Goal: Task Accomplishment & Management: Use online tool/utility

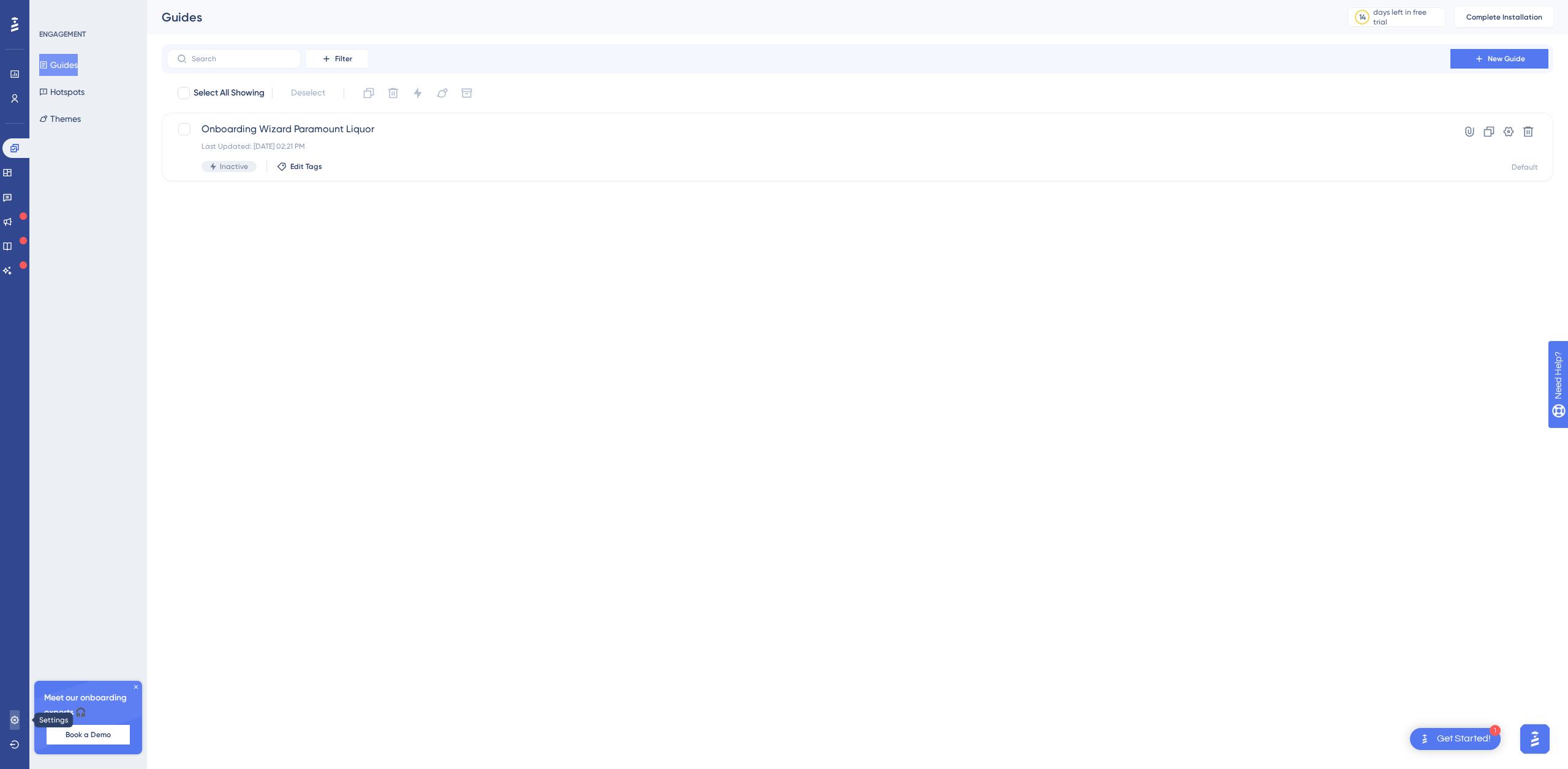
click at [14, 721] on icon at bounding box center [15, 720] width 10 height 10
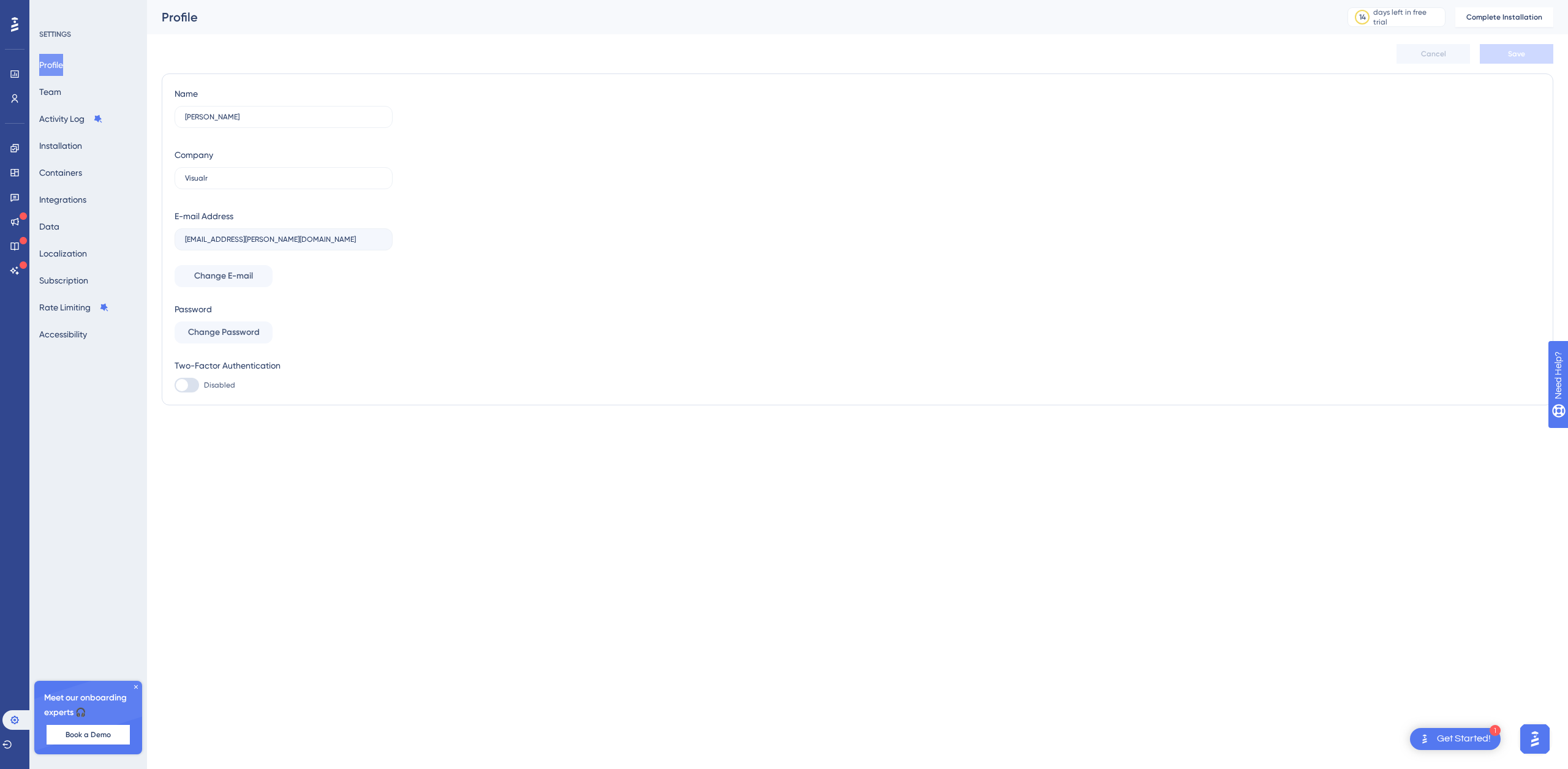
drag, startPoint x: 134, startPoint y: 687, endPoint x: 153, endPoint y: 547, distance: 141.3
click at [134, 686] on icon at bounding box center [135, 687] width 7 height 7
click at [82, 168] on button "Containers" at bounding box center [60, 172] width 43 height 22
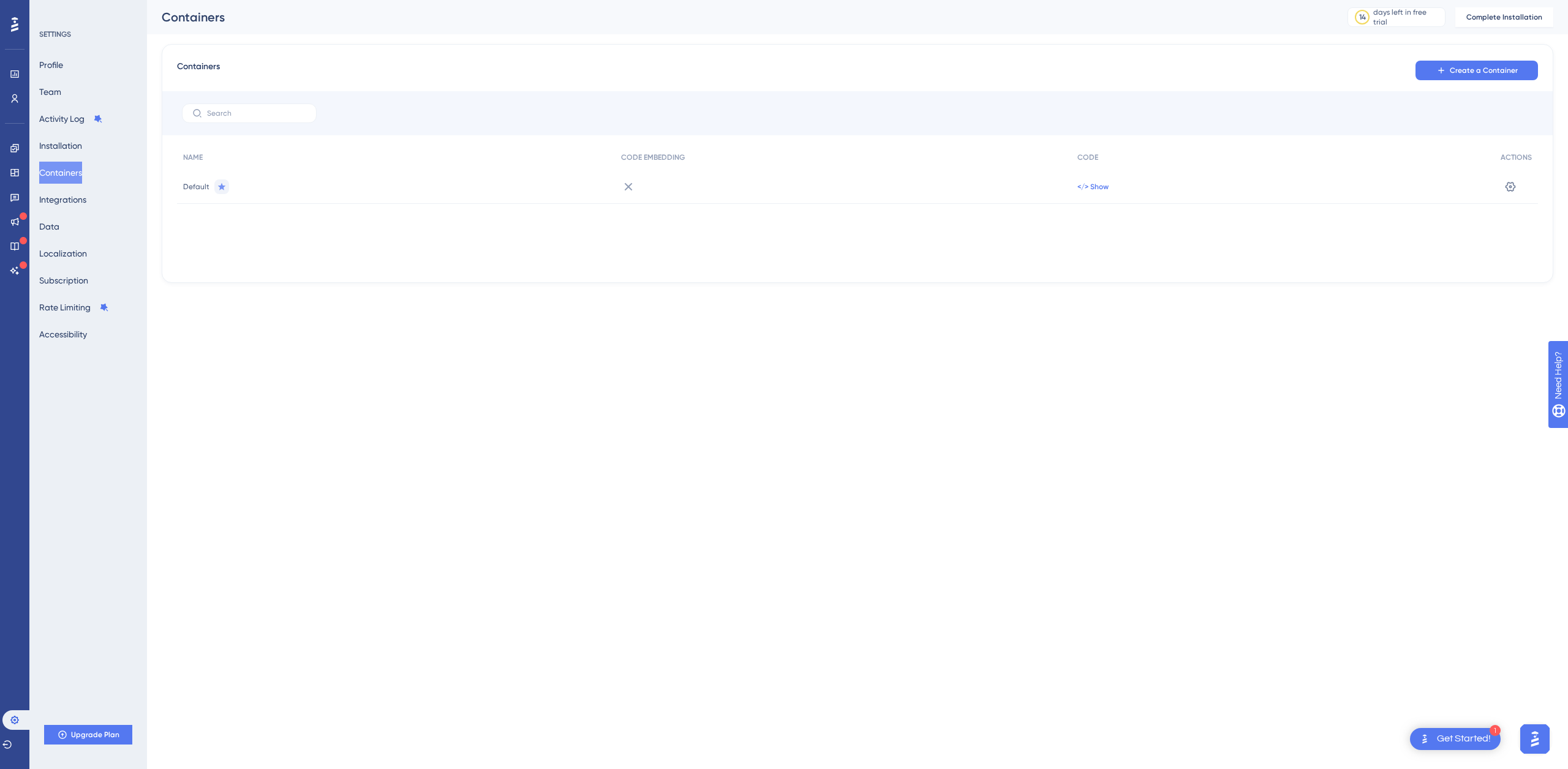
click at [1101, 184] on span "</> Show" at bounding box center [1093, 187] width 31 height 10
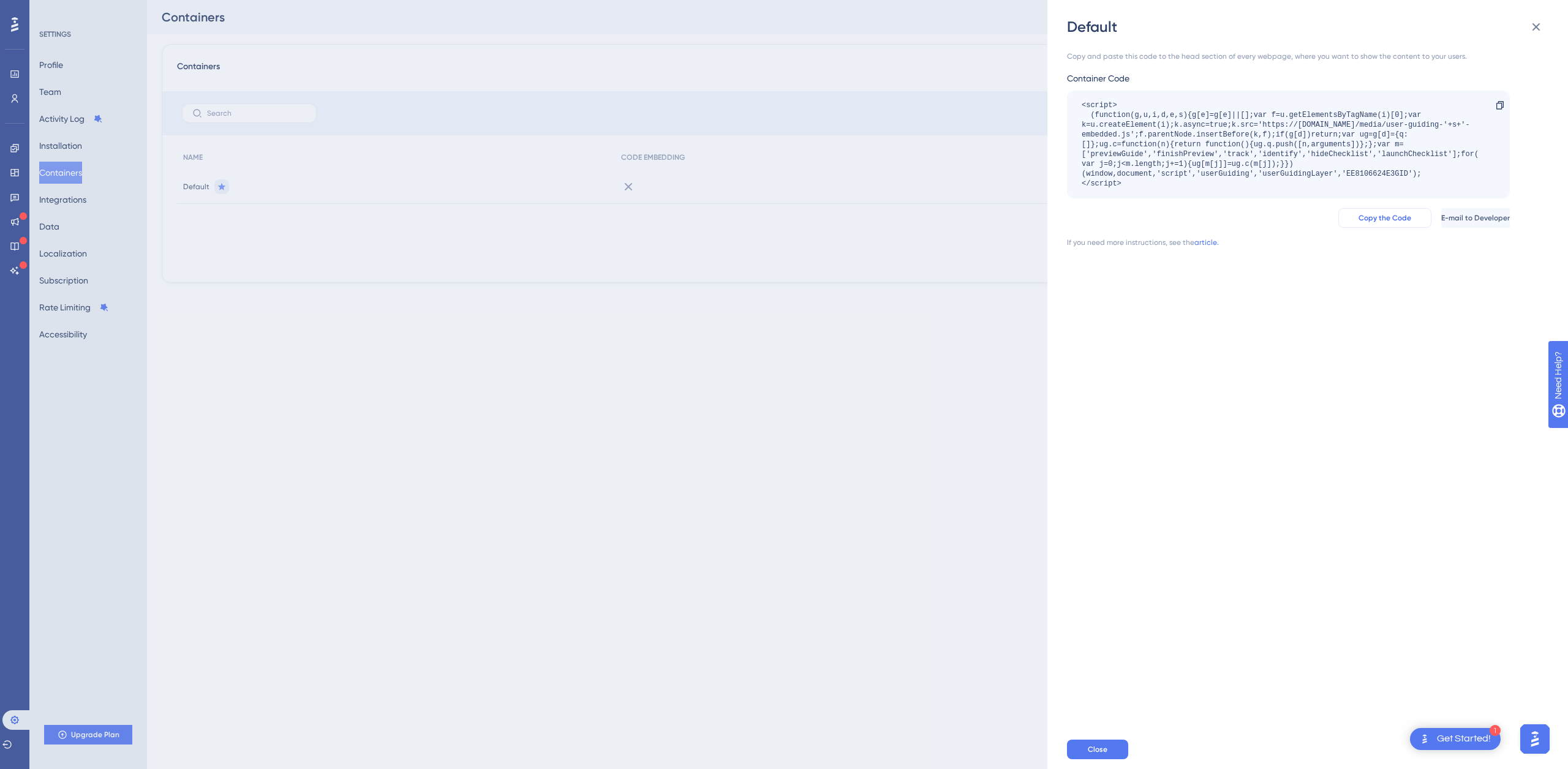
click at [1358, 215] on span "Copy the Code" at bounding box center [1384, 218] width 53 height 10
click at [15, 151] on div "Default Copy and paste this code to the head section of every webpage, where yo…" at bounding box center [784, 384] width 1568 height 769
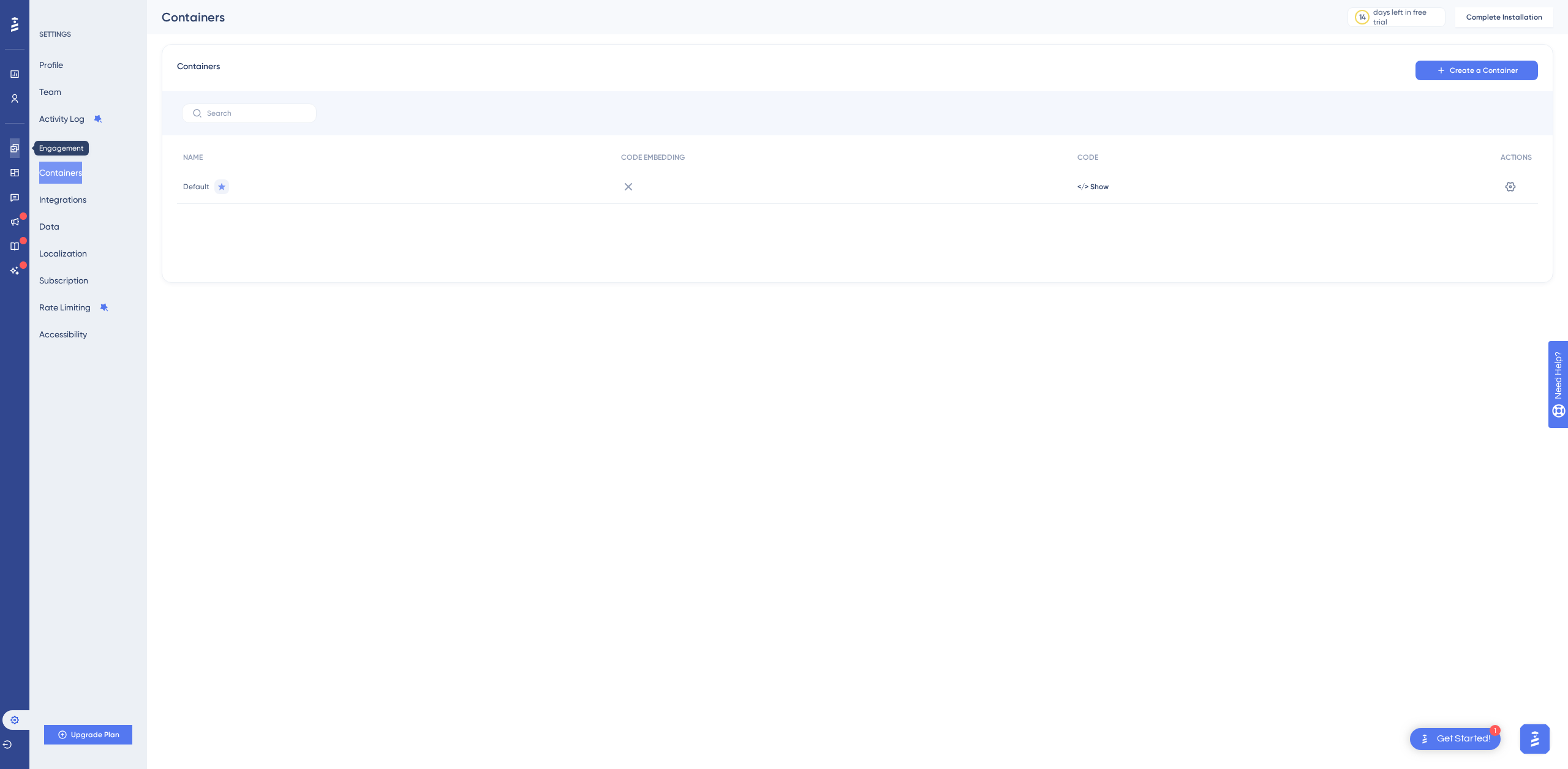
click at [19, 146] on icon at bounding box center [15, 148] width 10 height 10
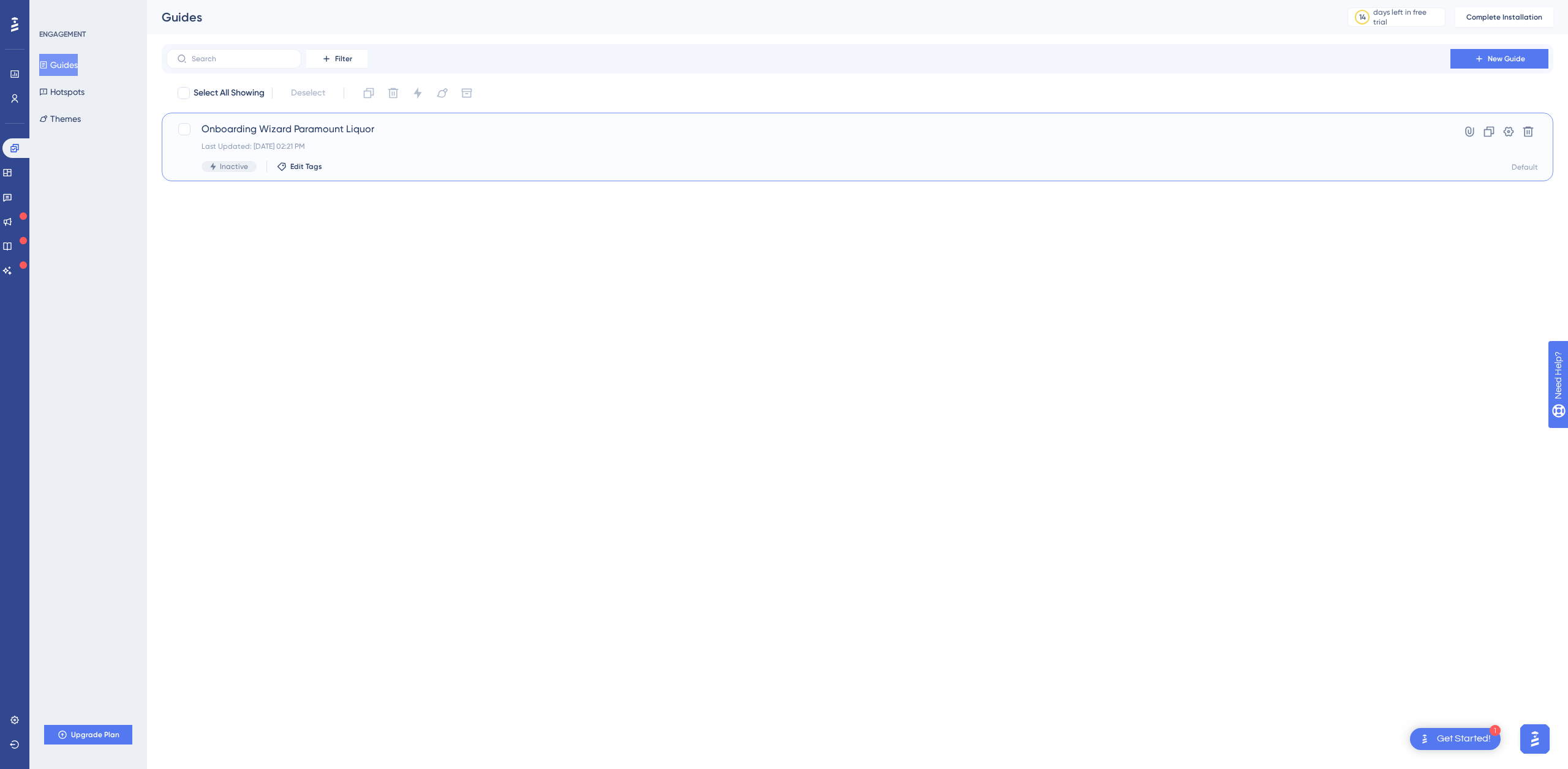
click at [264, 134] on span "Onboarding Wizard Paramount Liquor" at bounding box center [808, 129] width 1214 height 15
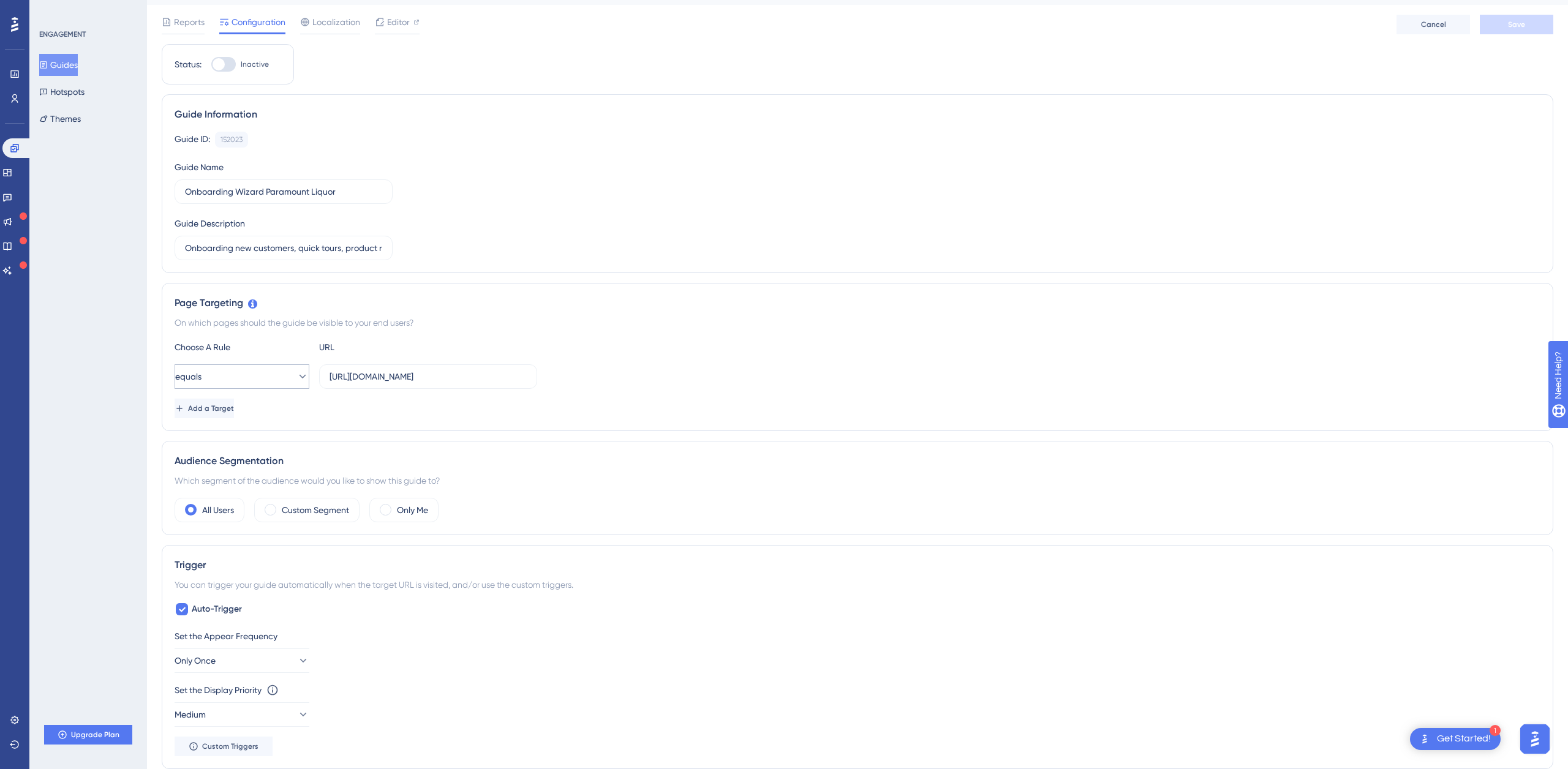
scroll to position [32, 0]
drag, startPoint x: 379, startPoint y: 373, endPoint x: 414, endPoint y: 380, distance: 35.7
click at [379, 373] on input "https://acstaging.paramountliquor.com.au" at bounding box center [428, 374] width 197 height 14
click at [605, 633] on div "Set the Appear Frequency" at bounding box center [857, 634] width 1366 height 15
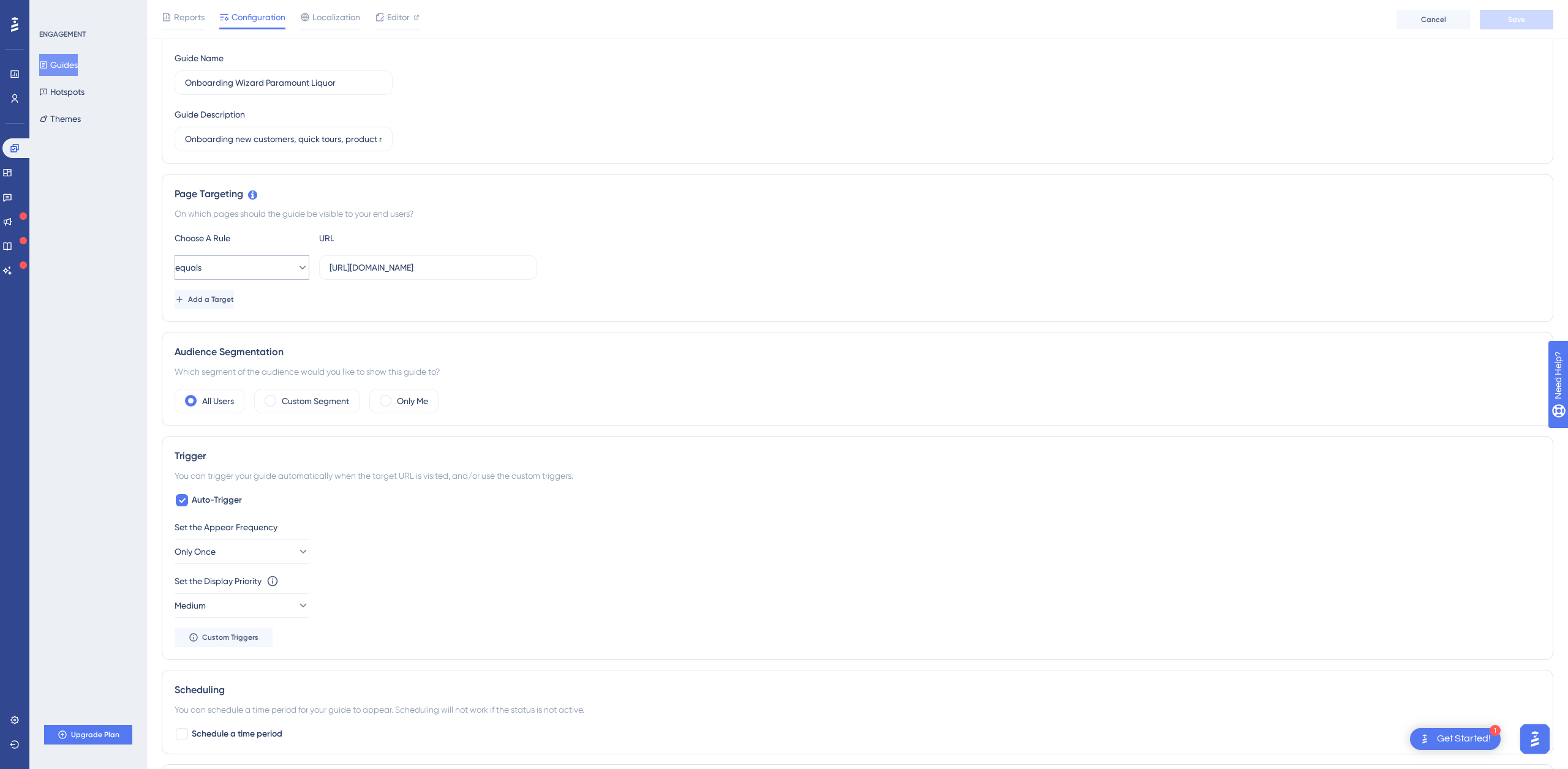
scroll to position [141, 0]
click at [356, 271] on input "https://acstaging.paramountliquor.com.au" at bounding box center [428, 270] width 197 height 14
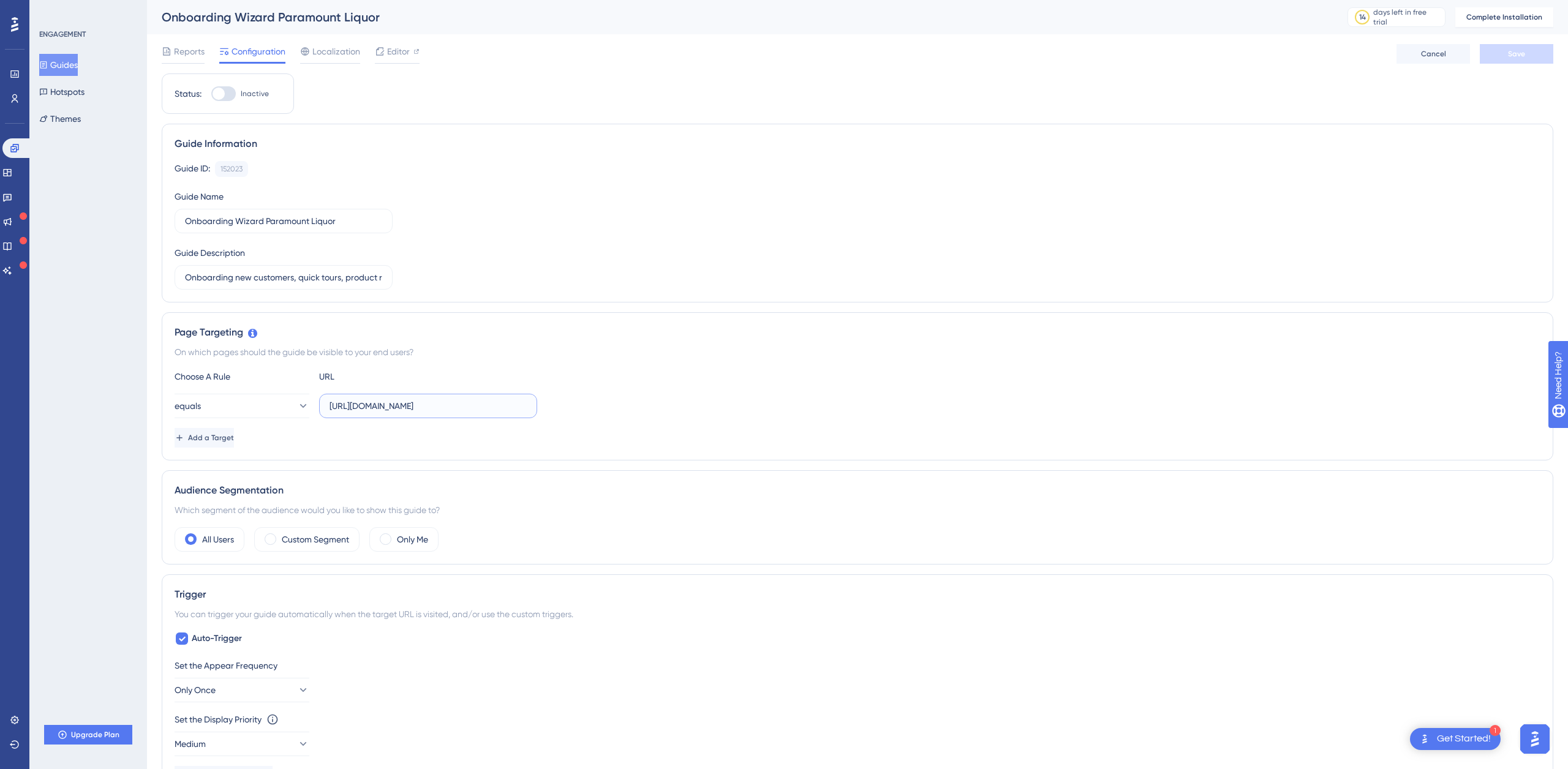
click at [447, 407] on input "https://acstaging.paramountliquor.com.au" at bounding box center [428, 406] width 197 height 14
paste input "https://paramount-hackathon-team2.vercel.app/"
click at [232, 404] on button "equals" at bounding box center [241, 406] width 135 height 24
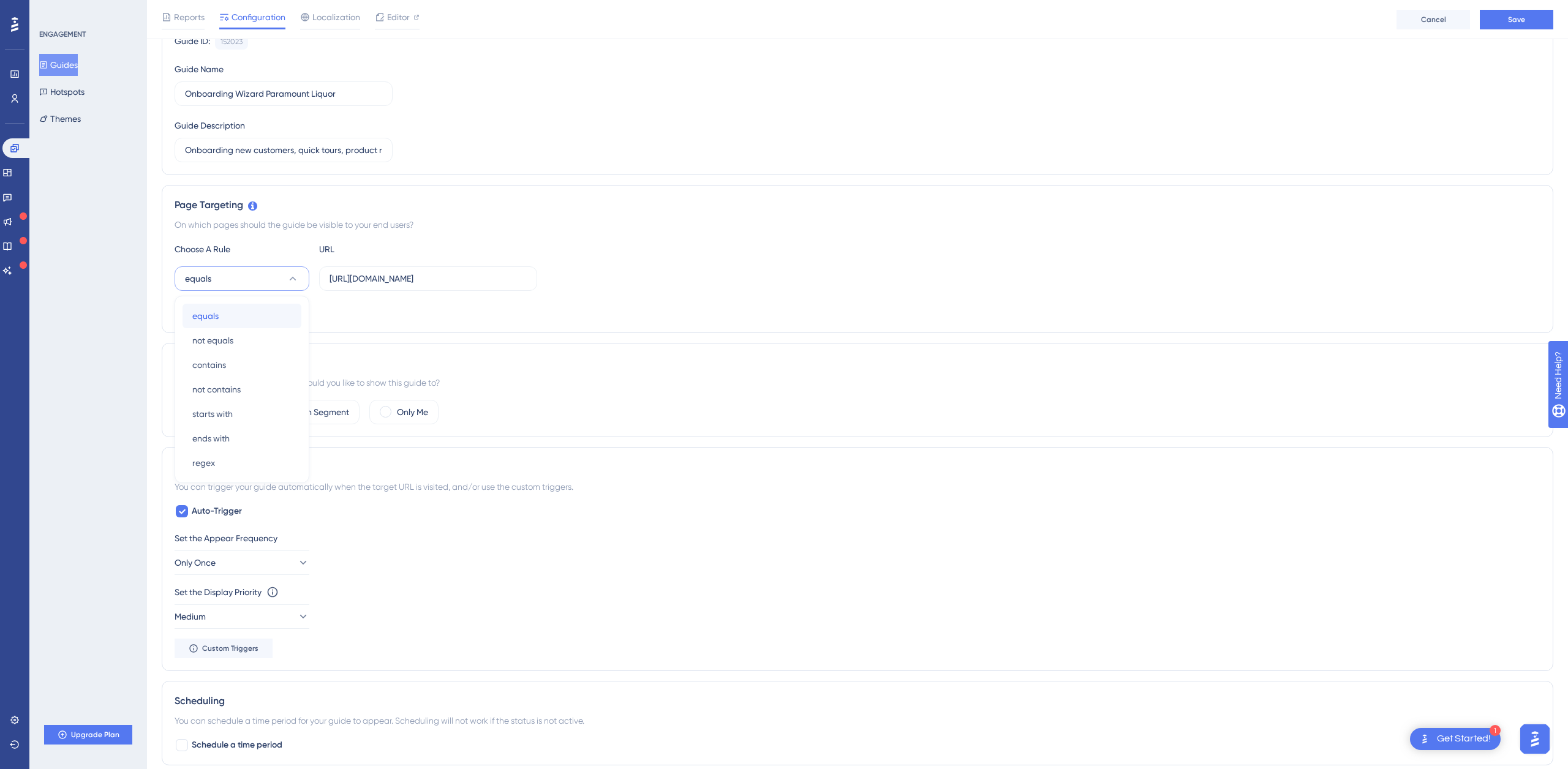
click at [246, 313] on div "equals equals" at bounding box center [242, 316] width 100 height 24
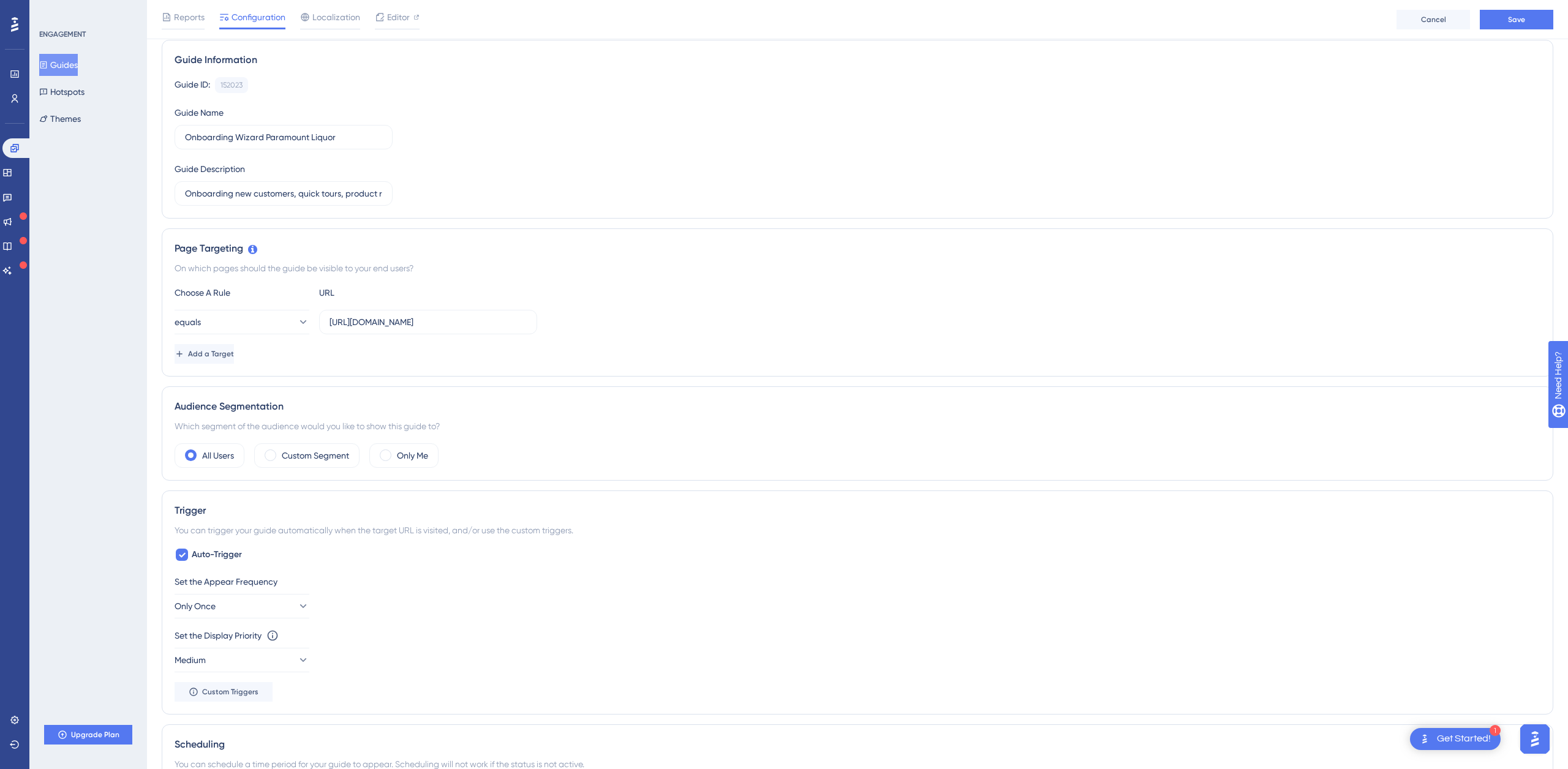
scroll to position [80, 0]
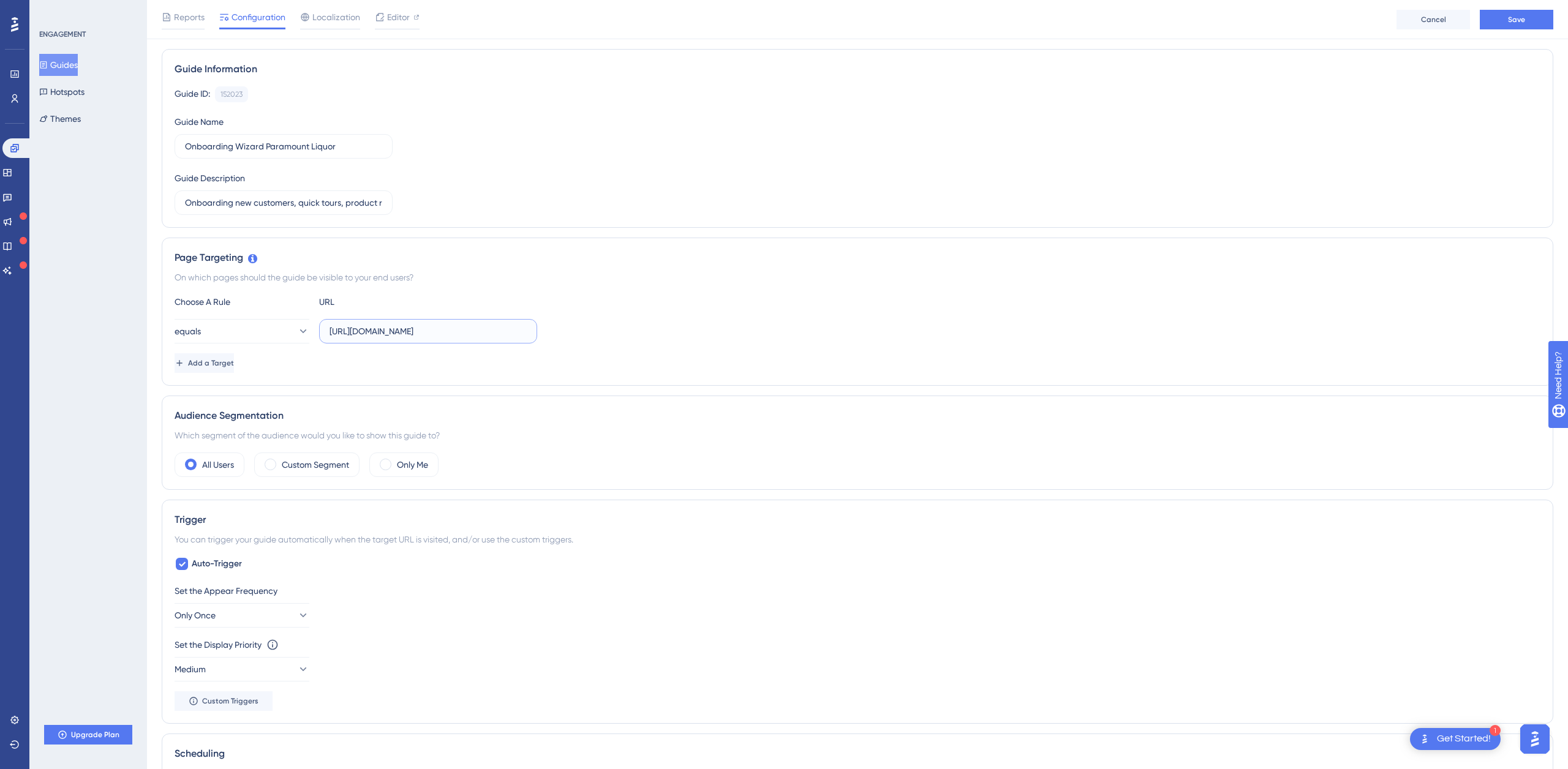
click at [518, 329] on input "https://paramount-hackathon-team2.vercel.app/" at bounding box center [428, 331] width 197 height 14
type input "[URL][DOMAIN_NAME]"
click at [605, 338] on div "equals https://paramount-hackathon-team2.vercel.app" at bounding box center [857, 331] width 1366 height 24
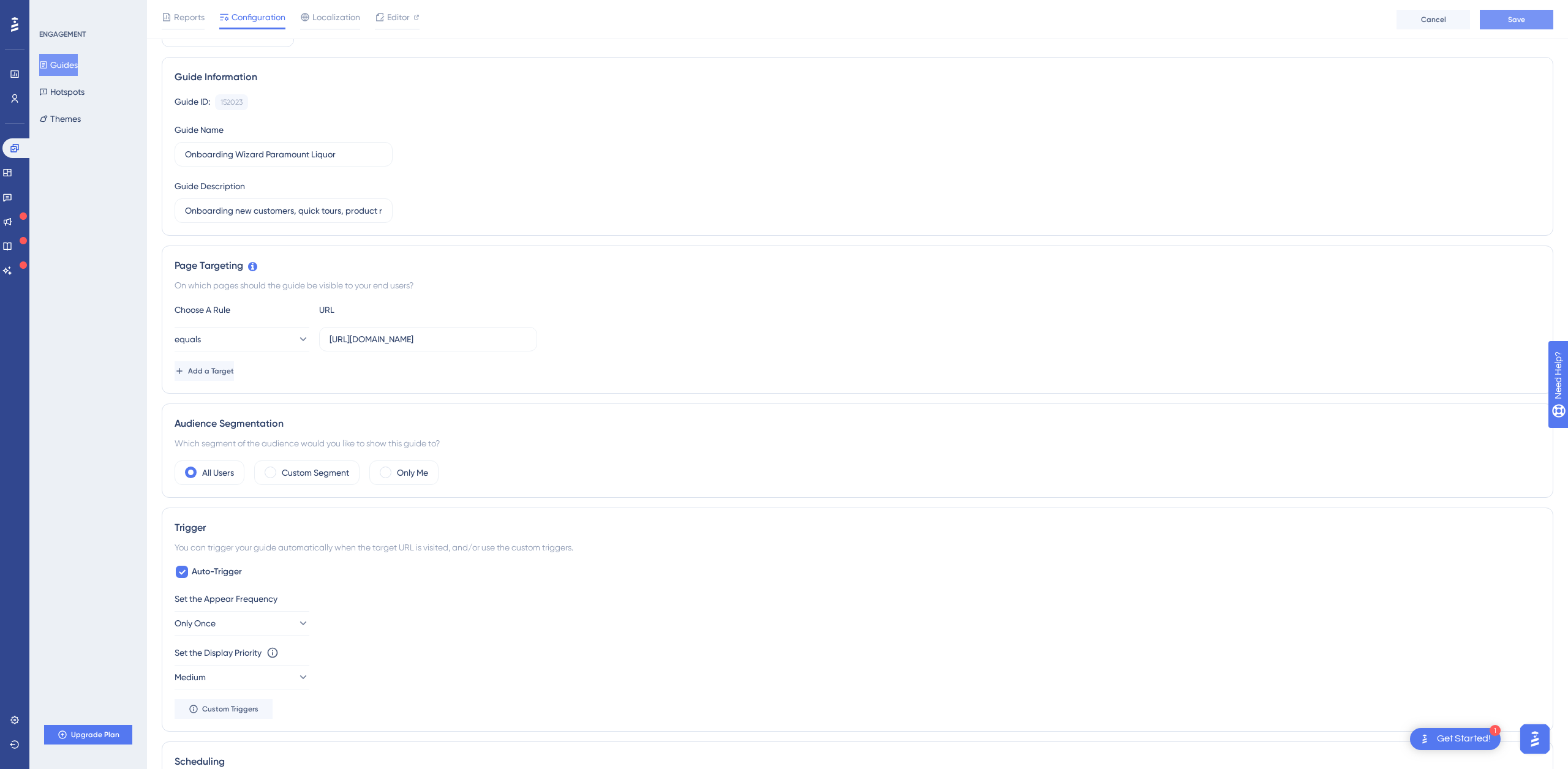
click at [1518, 19] on span "Save" at bounding box center [1517, 20] width 17 height 10
click at [1452, 736] on div "Get Started!" at bounding box center [1464, 739] width 54 height 14
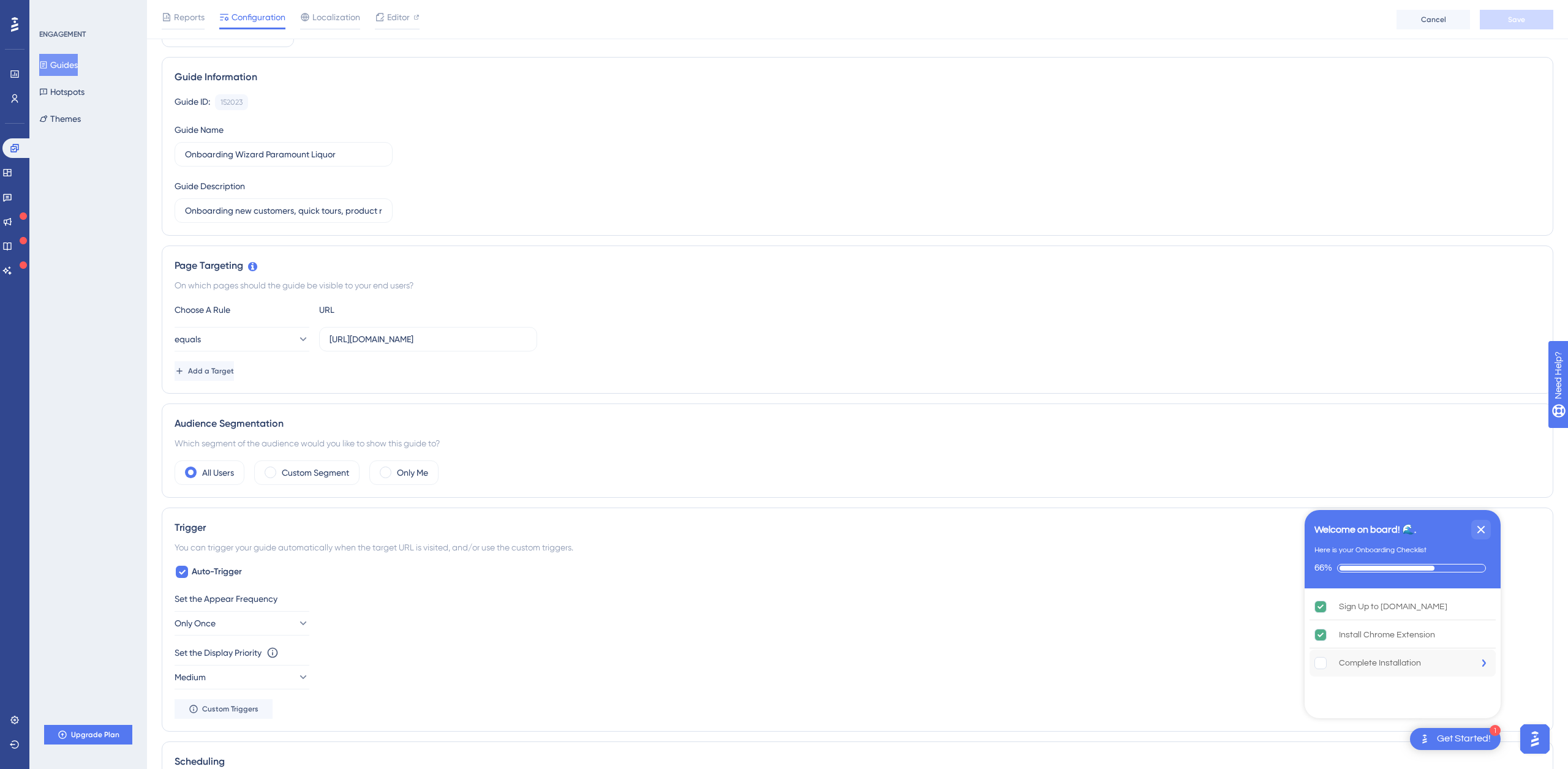
click at [1385, 661] on div "Complete Installation" at bounding box center [1380, 663] width 82 height 15
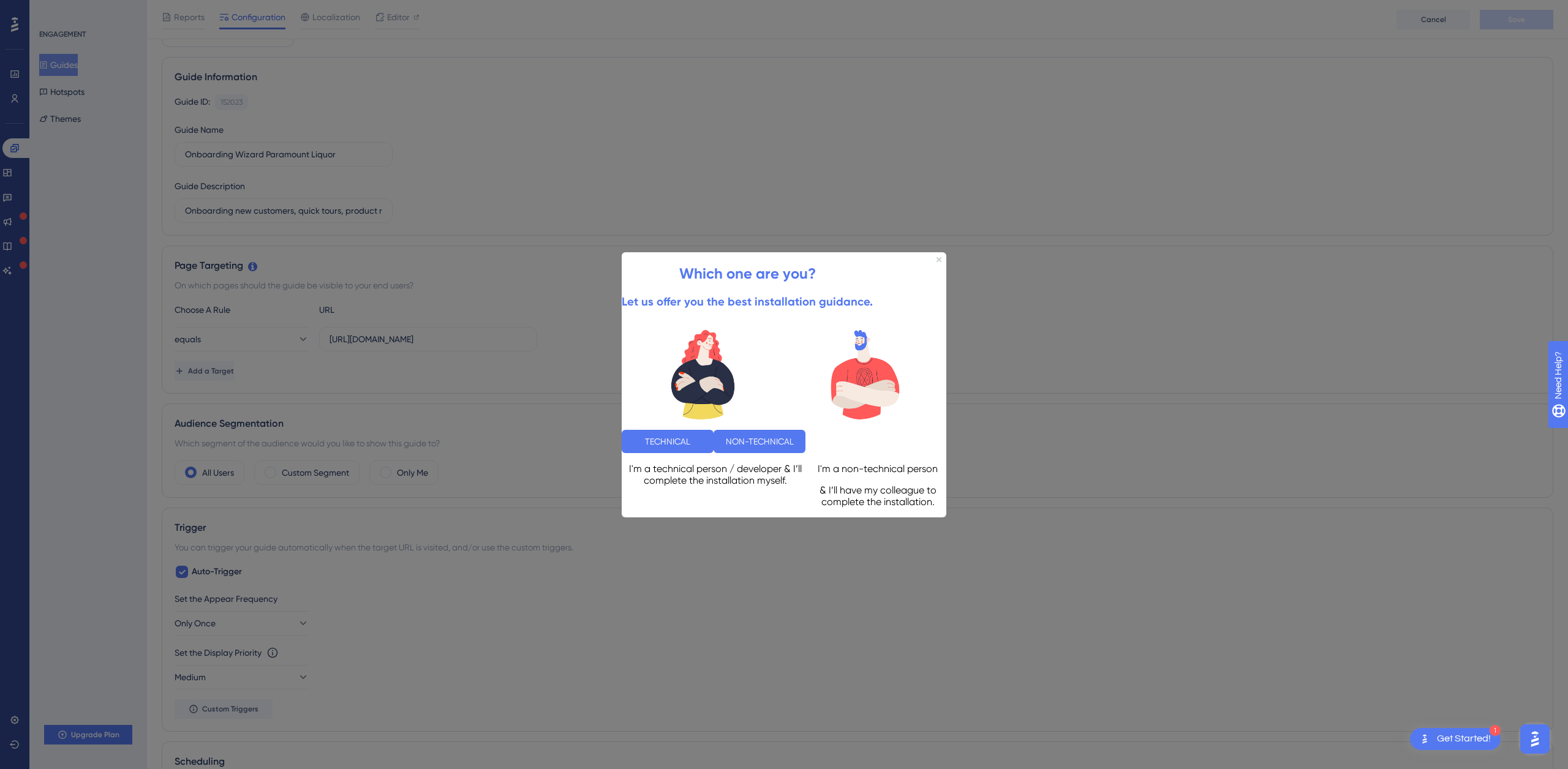
scroll to position [0, 0]
click at [705, 436] on button "TECHNICAL" at bounding box center [667, 440] width 92 height 24
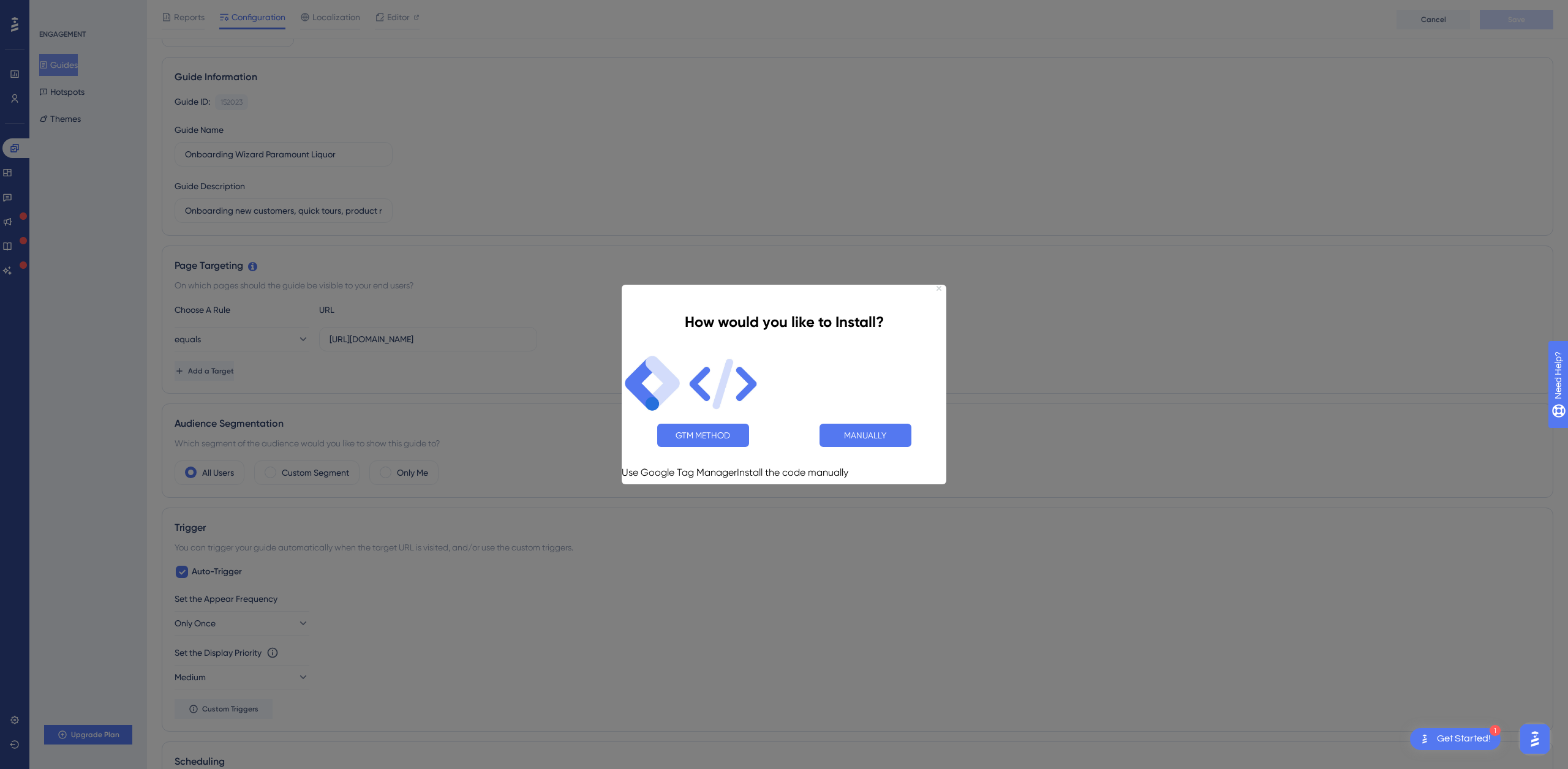
click at [940, 289] on icon "Close Preview" at bounding box center [939, 289] width 5 height 5
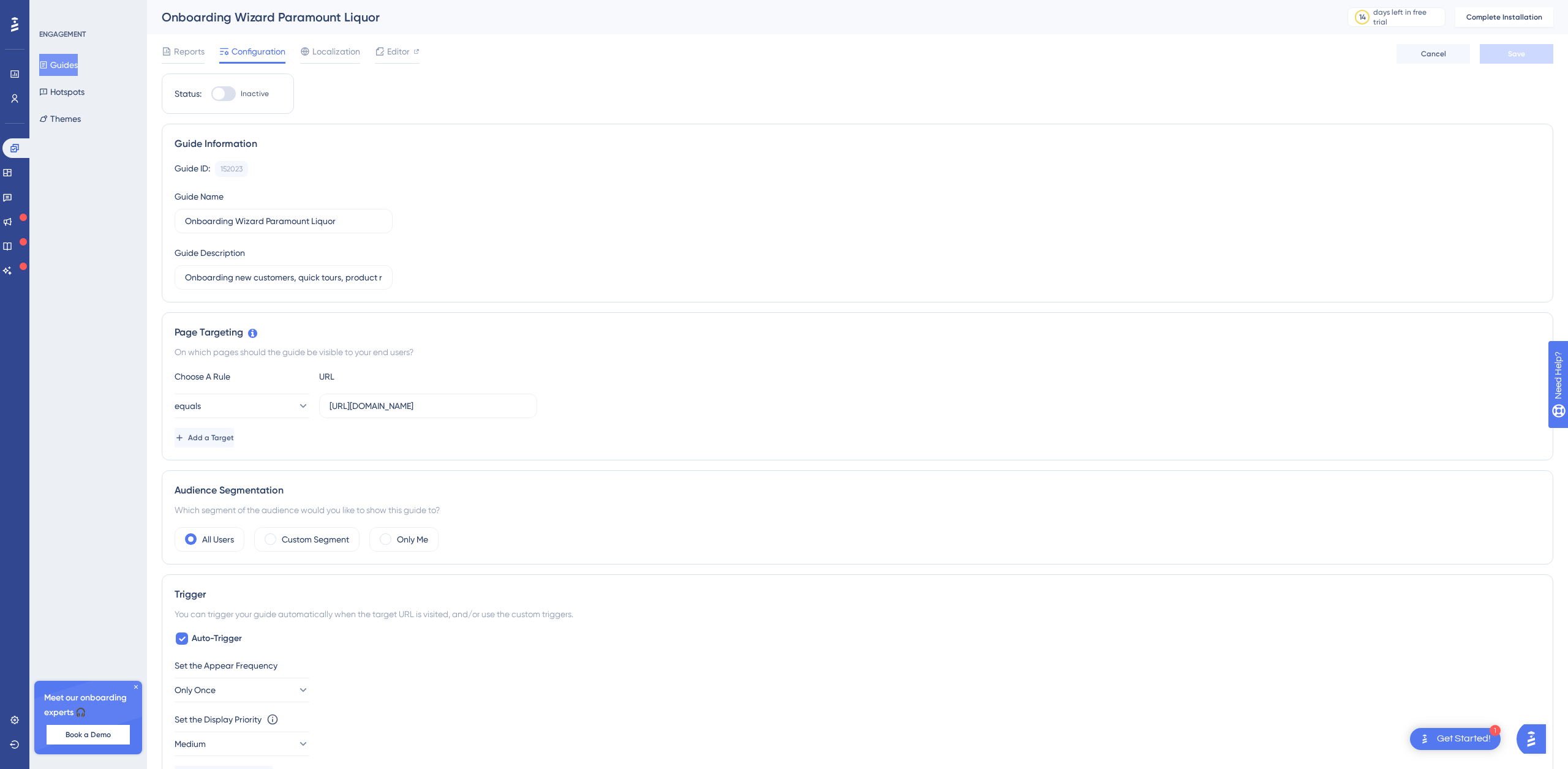
click at [1446, 741] on div "Get Started!" at bounding box center [1464, 739] width 54 height 14
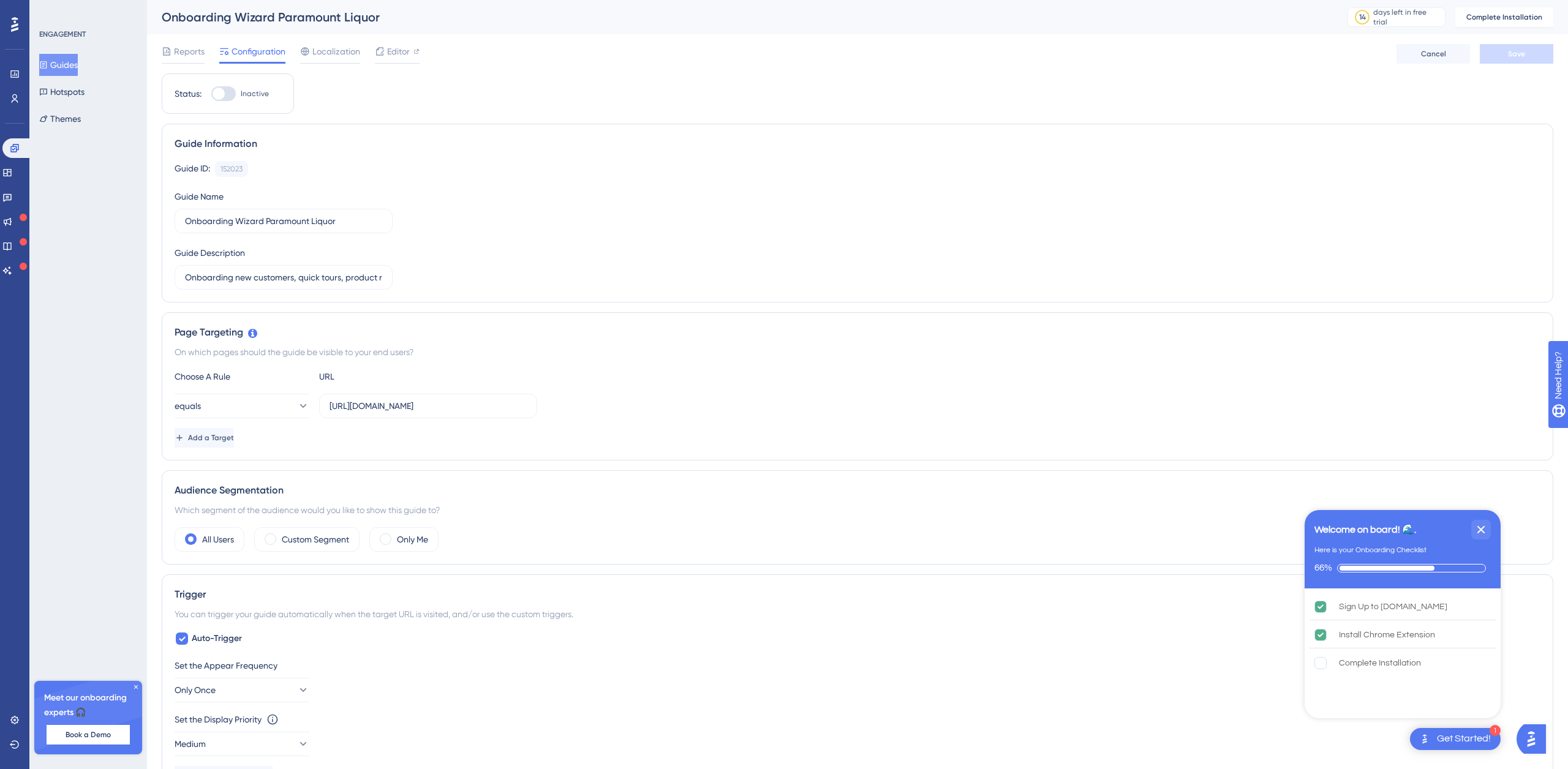
click at [1086, 217] on div "Guide ID: 152023 Copy Guide Name Onboarding Wizard Paramount Liquor Guide Descr…" at bounding box center [857, 225] width 1366 height 129
click at [14, 23] on icon at bounding box center [15, 24] width 7 height 15
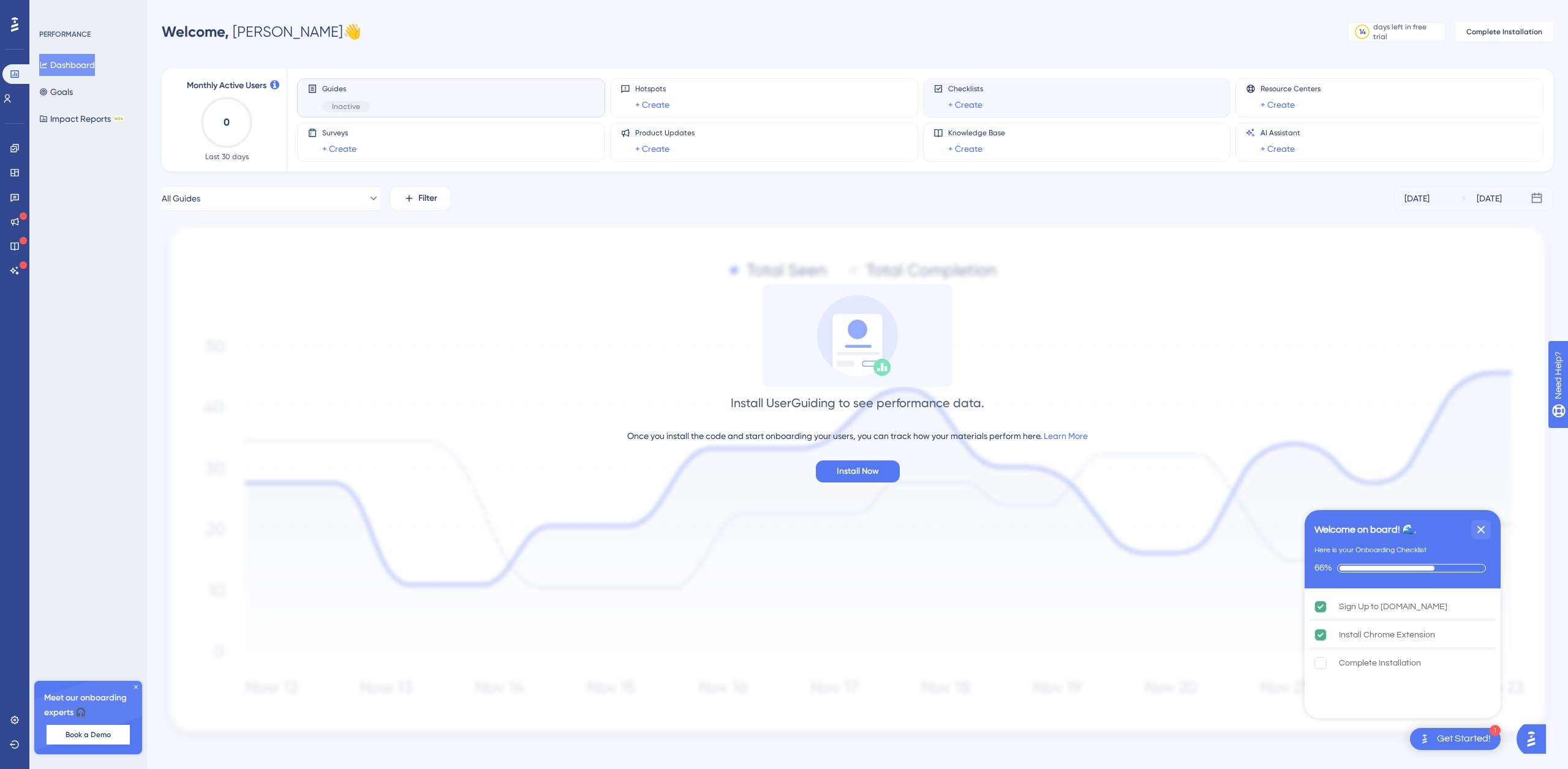
click at [1033, 106] on div "Checklists + Create" at bounding box center [1077, 98] width 287 height 29
click at [970, 101] on link "+ Create" at bounding box center [965, 104] width 34 height 15
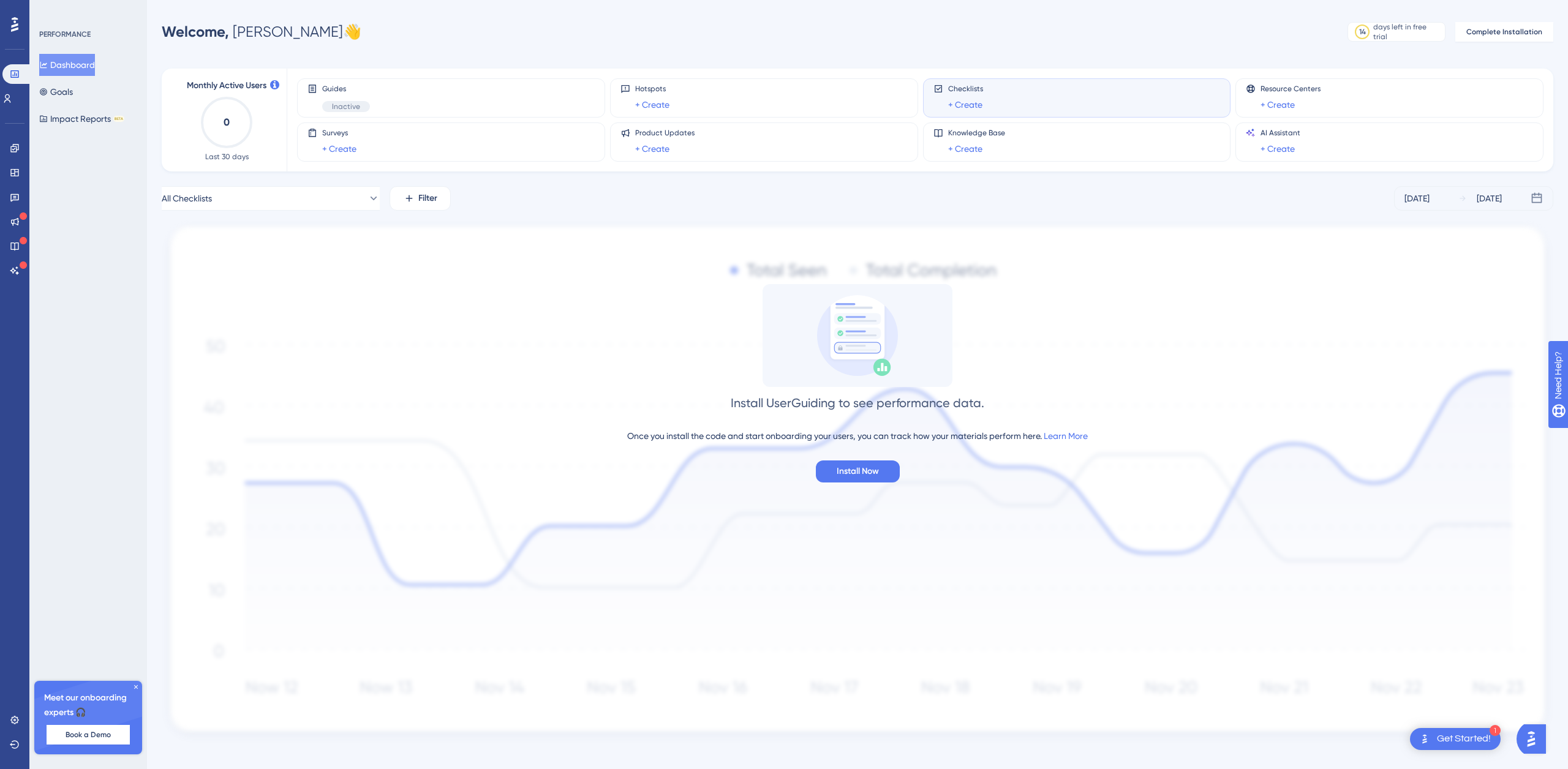
click at [1445, 739] on div "Get Started!" at bounding box center [1464, 739] width 54 height 14
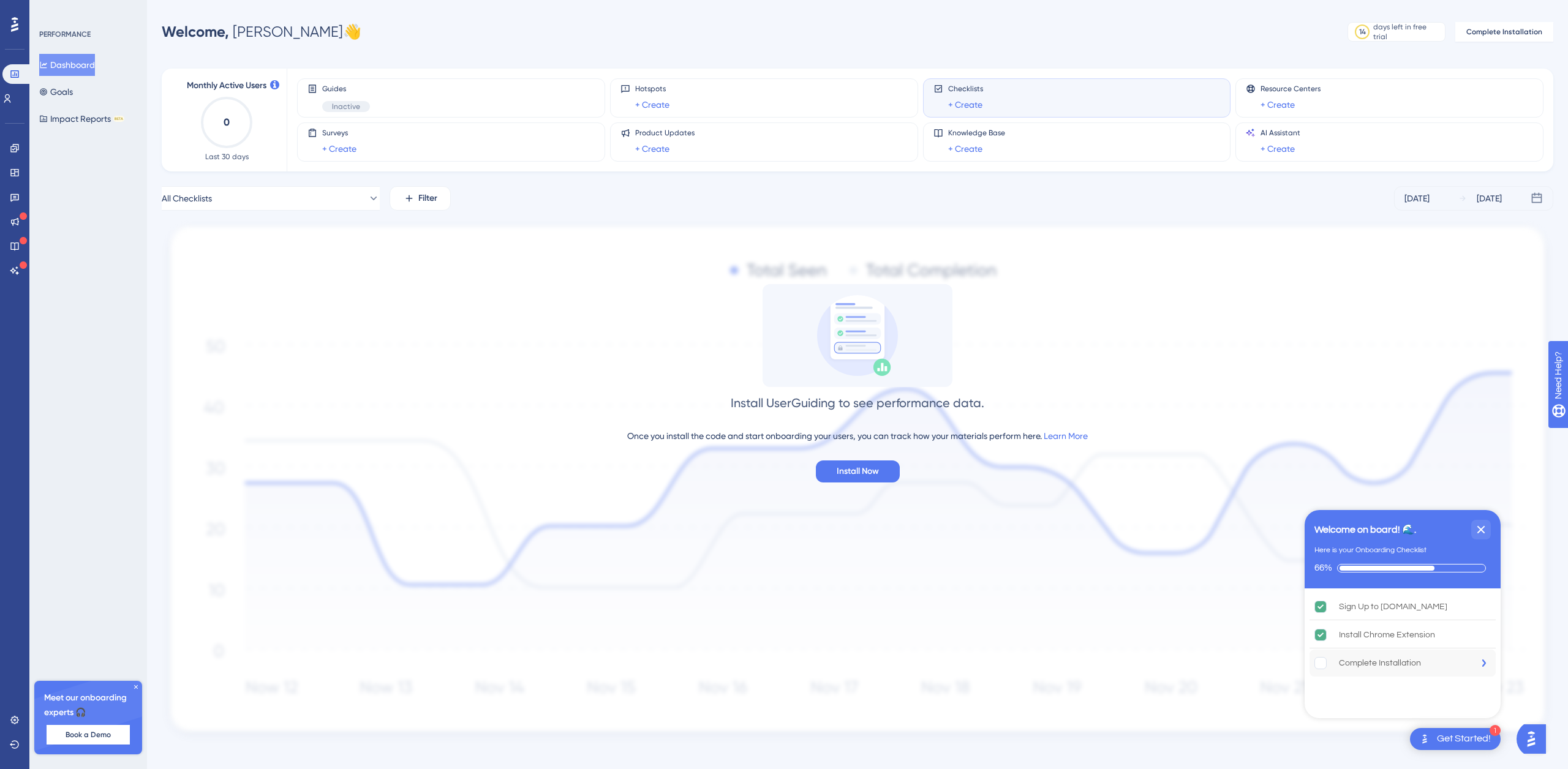
click at [1358, 661] on div "Complete Installation" at bounding box center [1380, 663] width 82 height 15
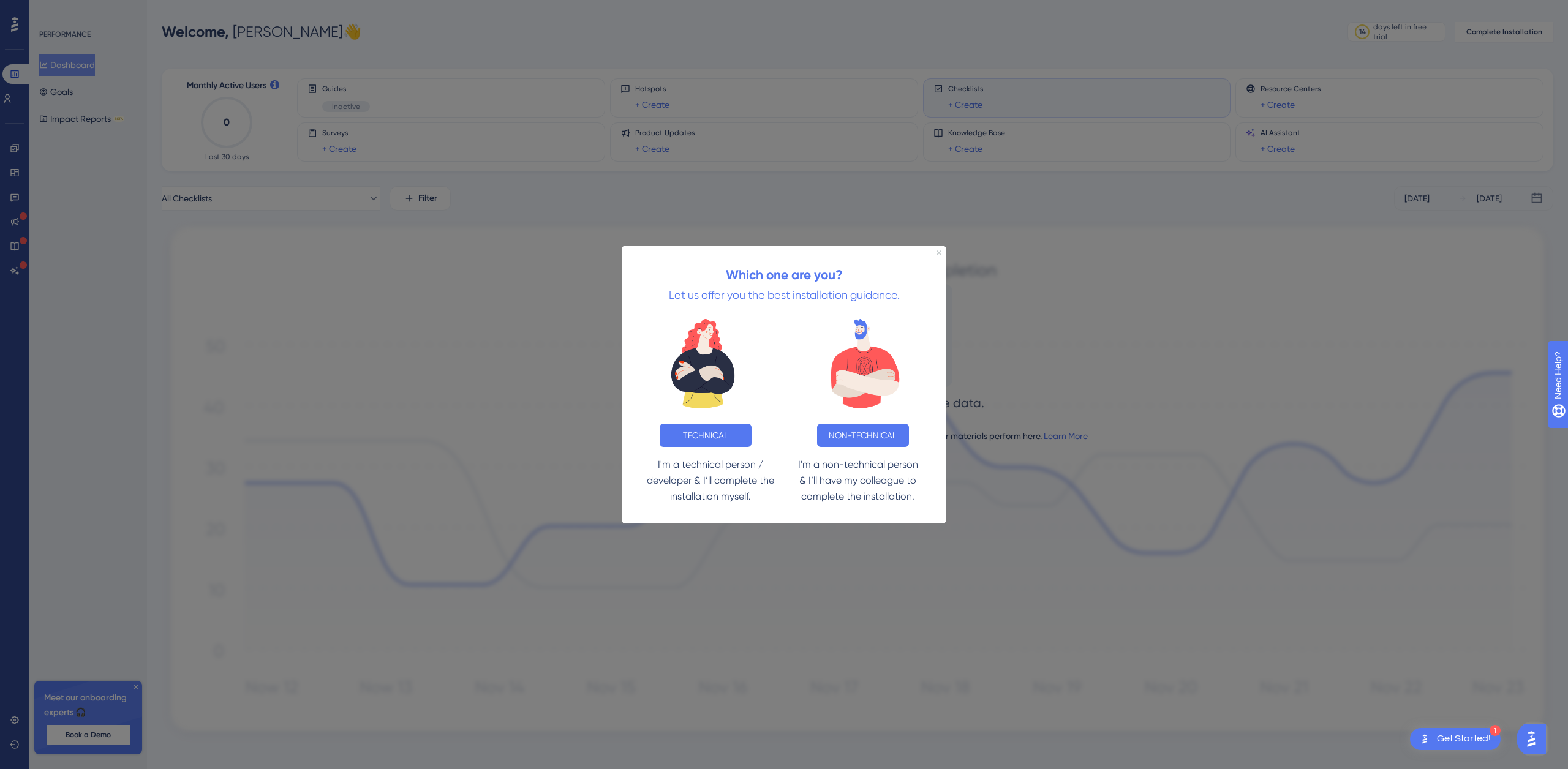
click at [941, 252] on div "Which one are you? Let us offer you the best installation guidance." at bounding box center [784, 276] width 325 height 63
click at [1070, 280] on div at bounding box center [784, 384] width 1568 height 769
click at [942, 251] on div "Which one are you? Let us offer you the best installation guidance." at bounding box center [784, 276] width 325 height 63
click at [938, 252] on icon "Close Preview" at bounding box center [939, 252] width 5 height 5
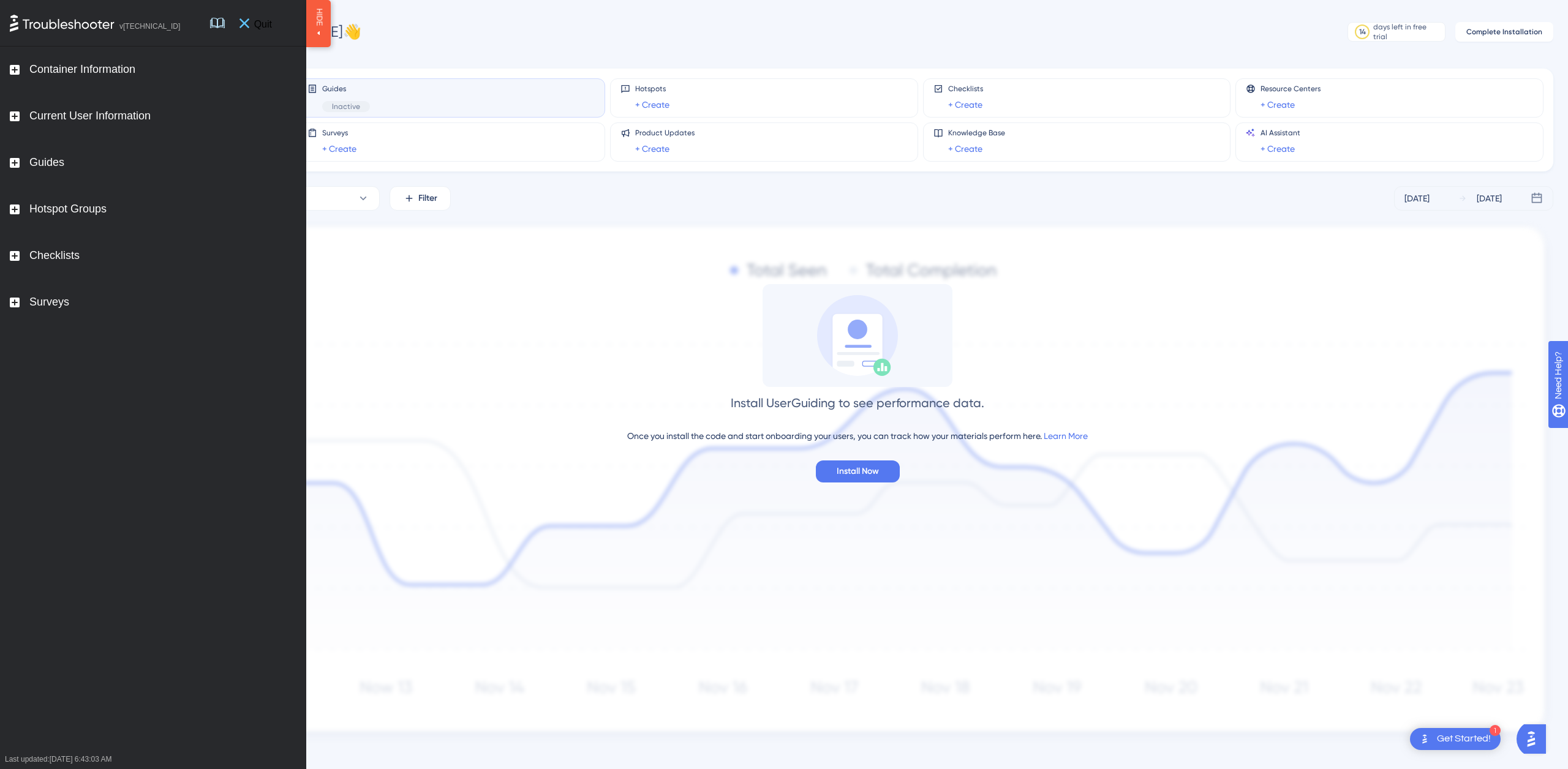
click at [250, 24] on icon at bounding box center [245, 23] width 10 height 10
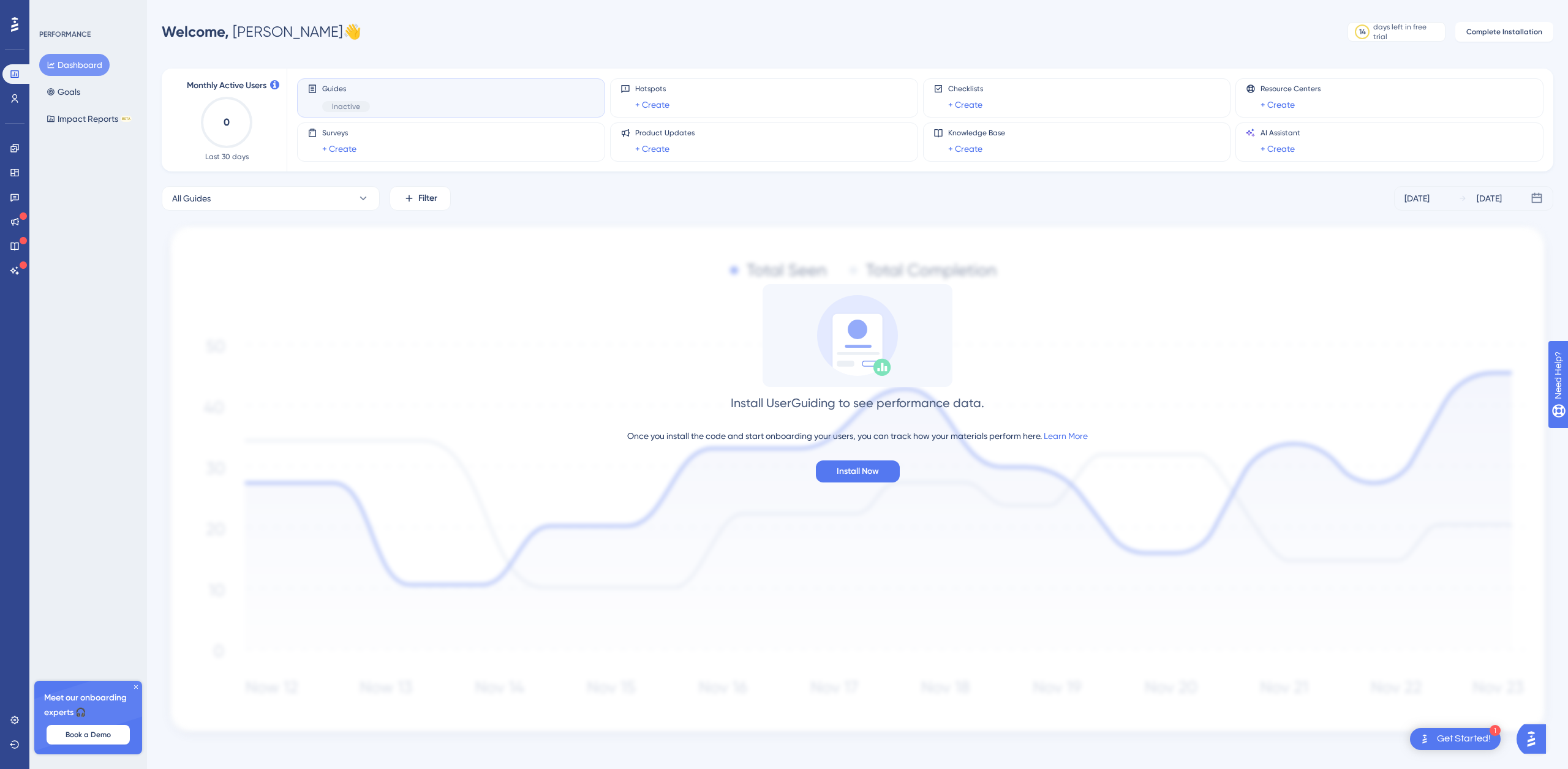
click at [1460, 734] on div "Get Started!" at bounding box center [1464, 739] width 54 height 14
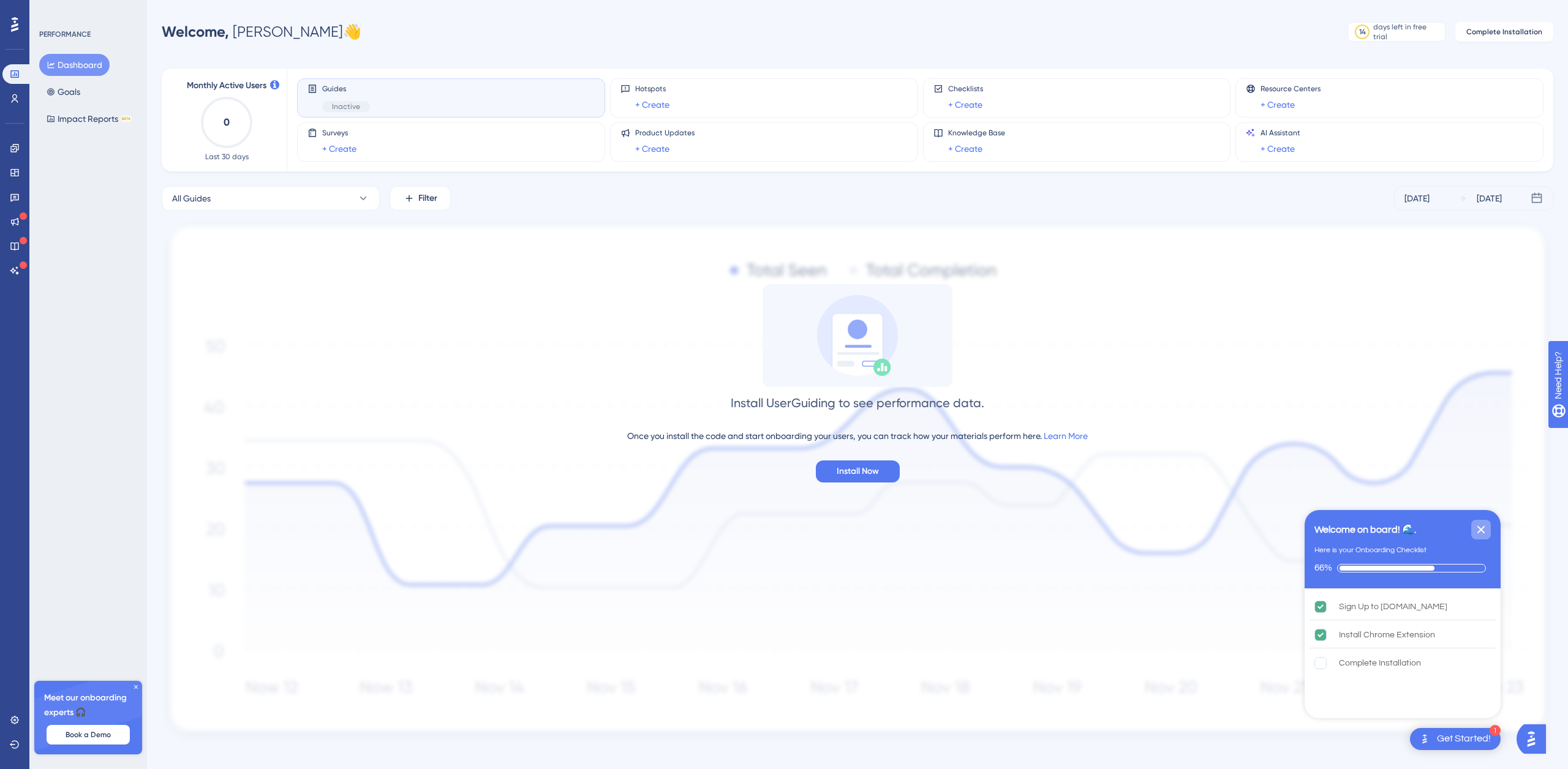
click at [1482, 528] on icon "Close Checklist" at bounding box center [1482, 530] width 8 height 8
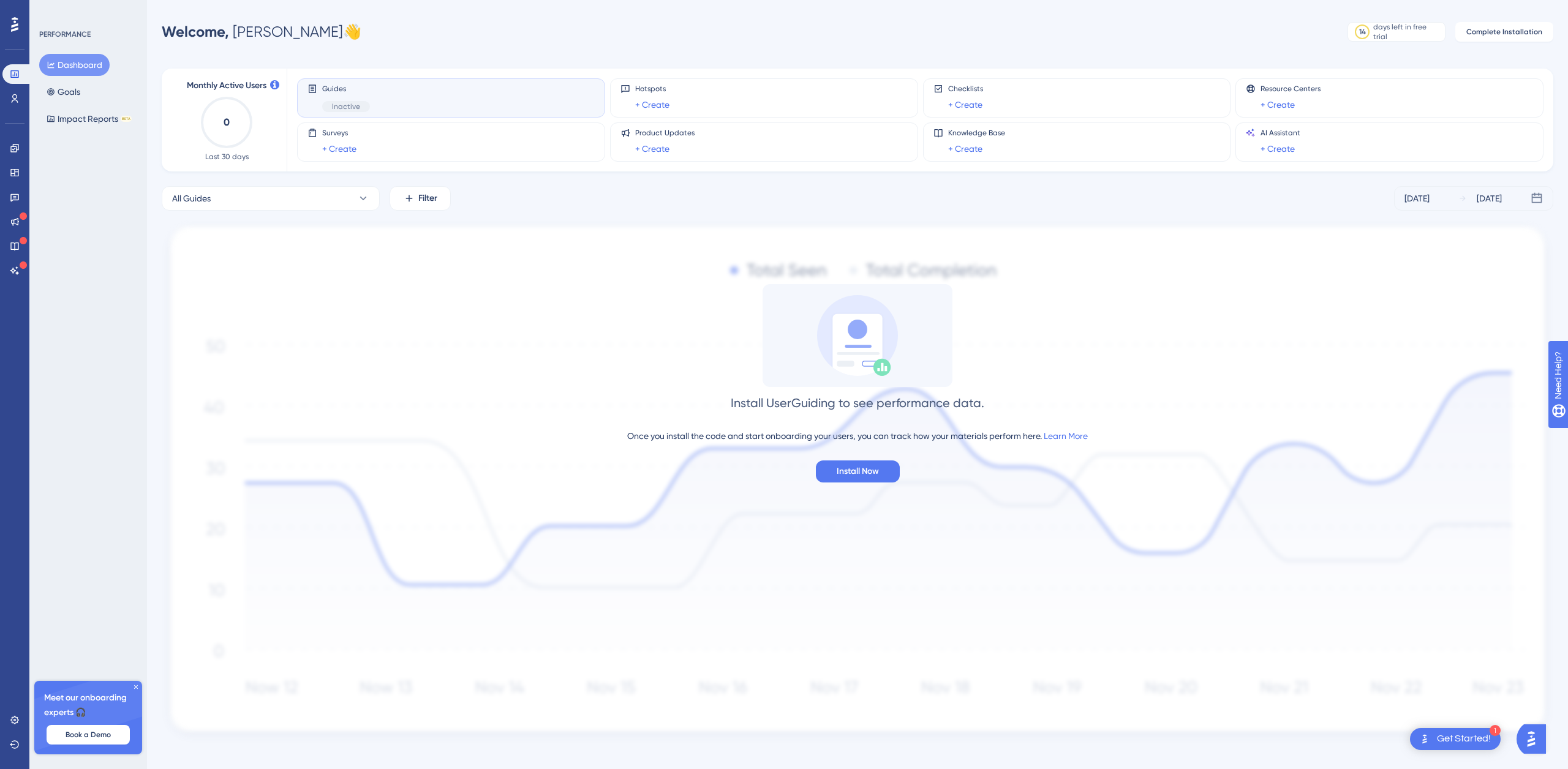
click at [14, 29] on icon at bounding box center [15, 24] width 7 height 15
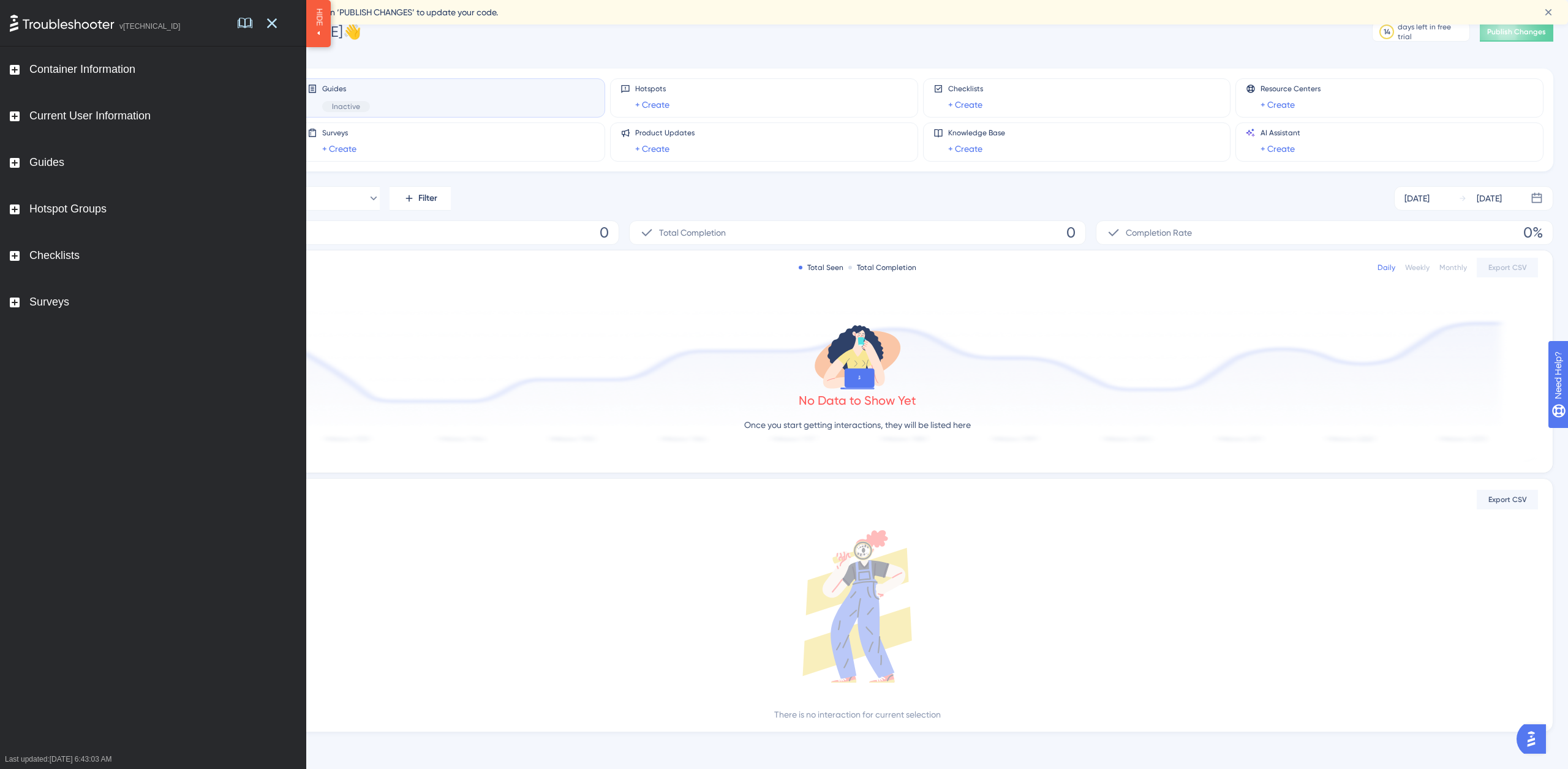
click at [412, 51] on div "Performance Users Engagement Widgets Feedback Product Updates Knowledge Base AI…" at bounding box center [857, 386] width 1421 height 732
click at [1549, 13] on icon at bounding box center [1548, 12] width 12 height 12
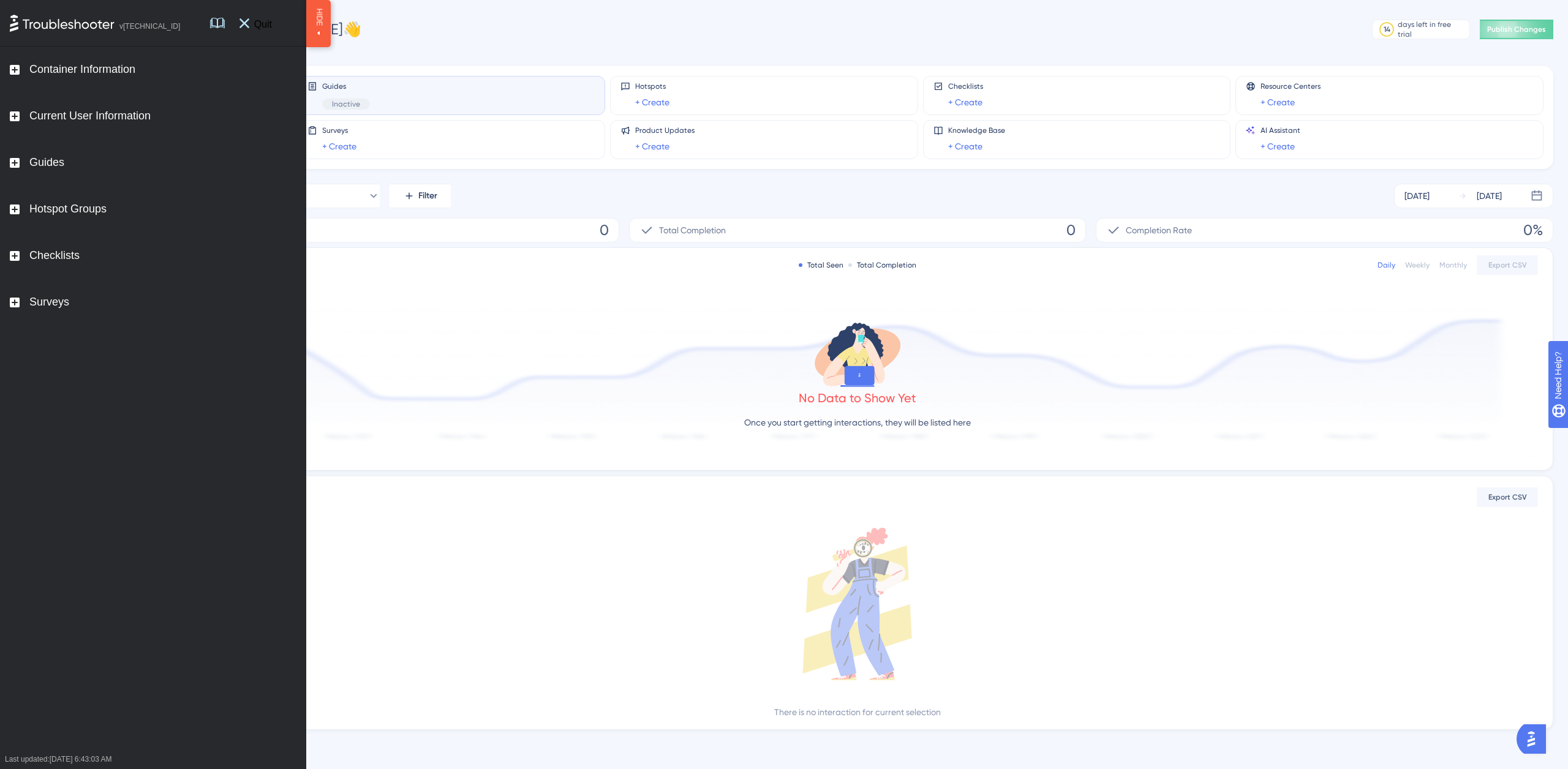
click at [273, 29] on span "Quit" at bounding box center [264, 23] width 28 height 13
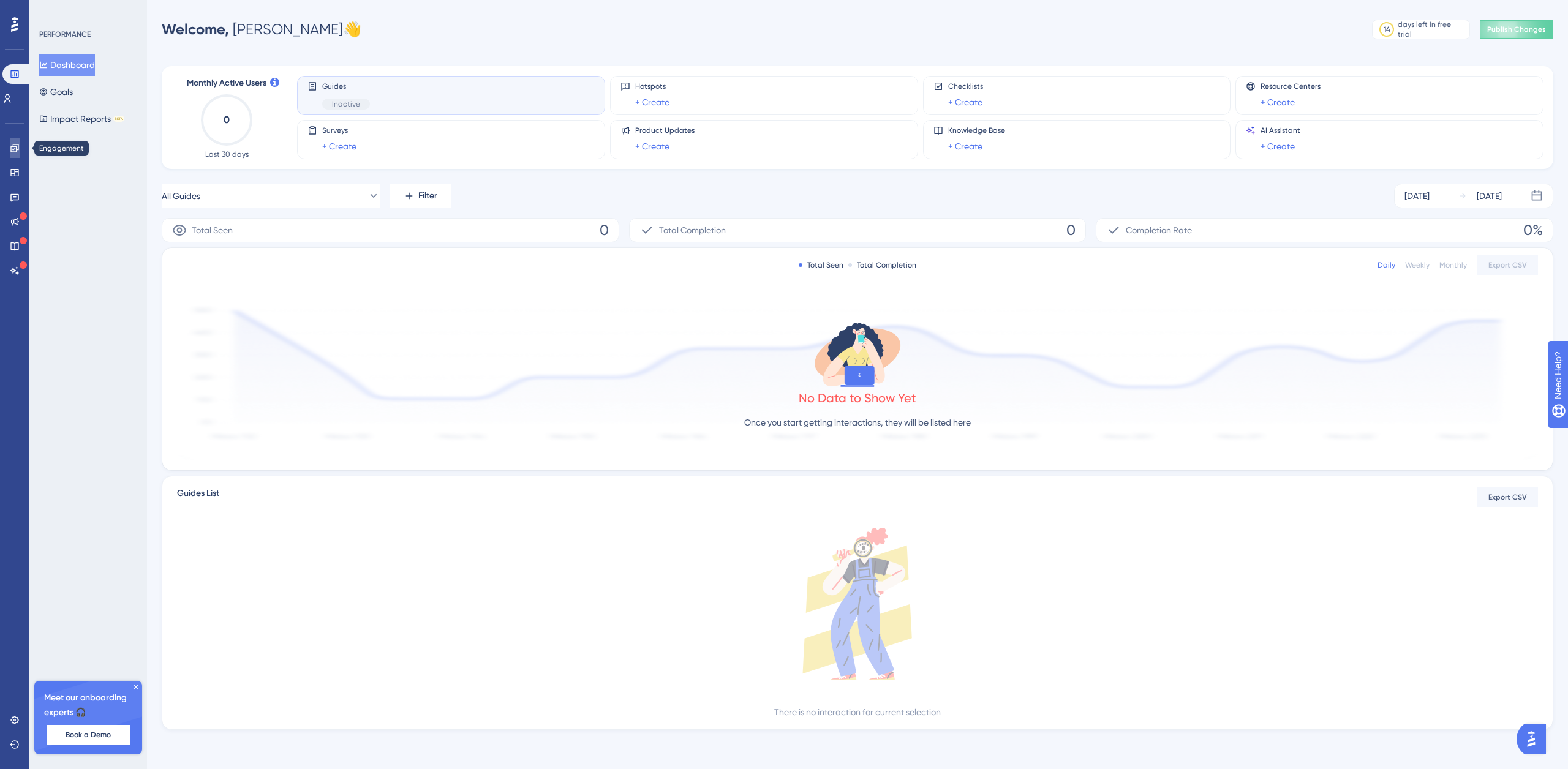
click at [19, 145] on icon at bounding box center [15, 148] width 10 height 10
